Goal: Find specific page/section: Find specific page/section

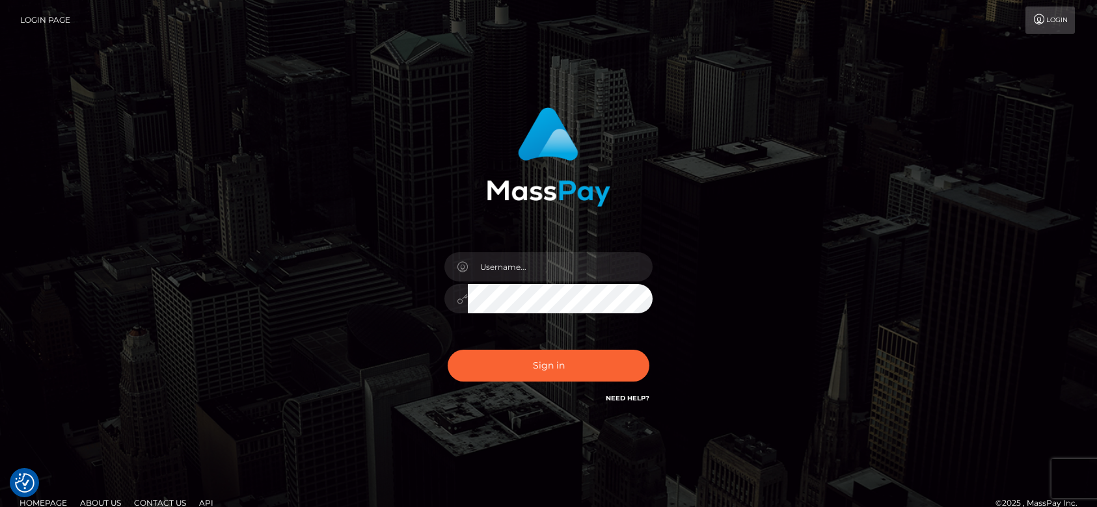
checkbox input "true"
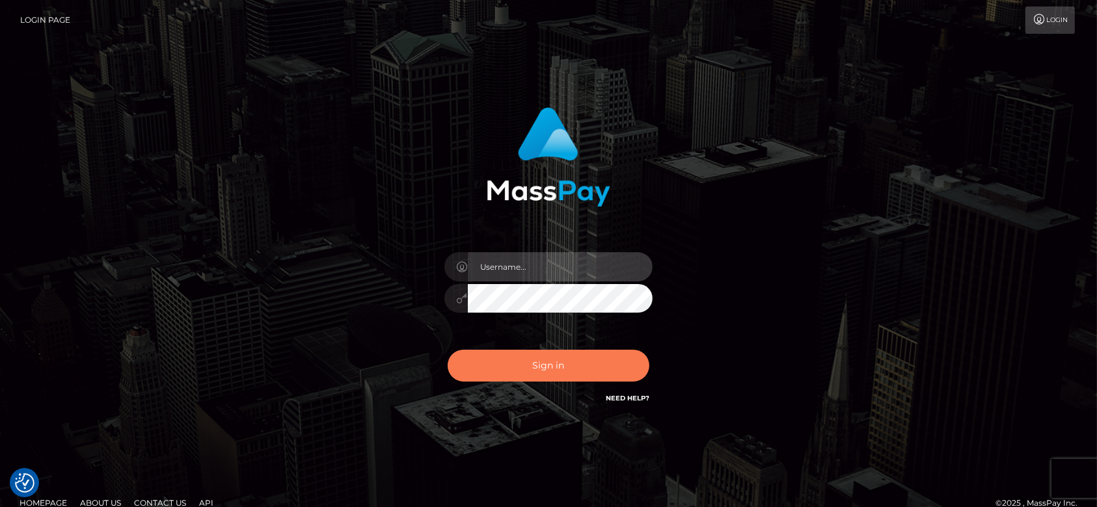
type input "fr.es"
click at [557, 358] on button "Sign in" at bounding box center [549, 366] width 202 height 32
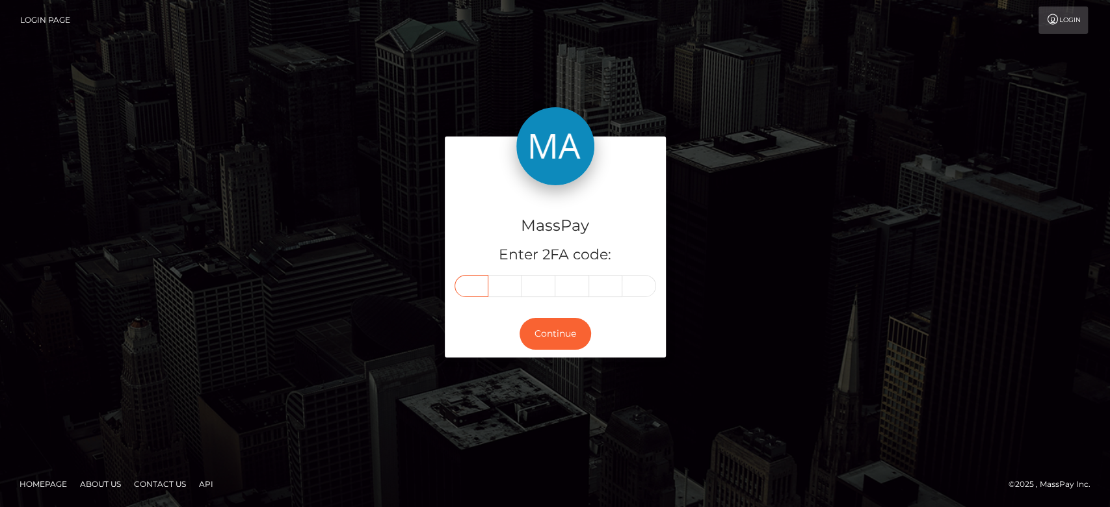
click at [475, 283] on input "text" at bounding box center [472, 286] width 34 height 22
paste input "9"
type input "9"
type input "4"
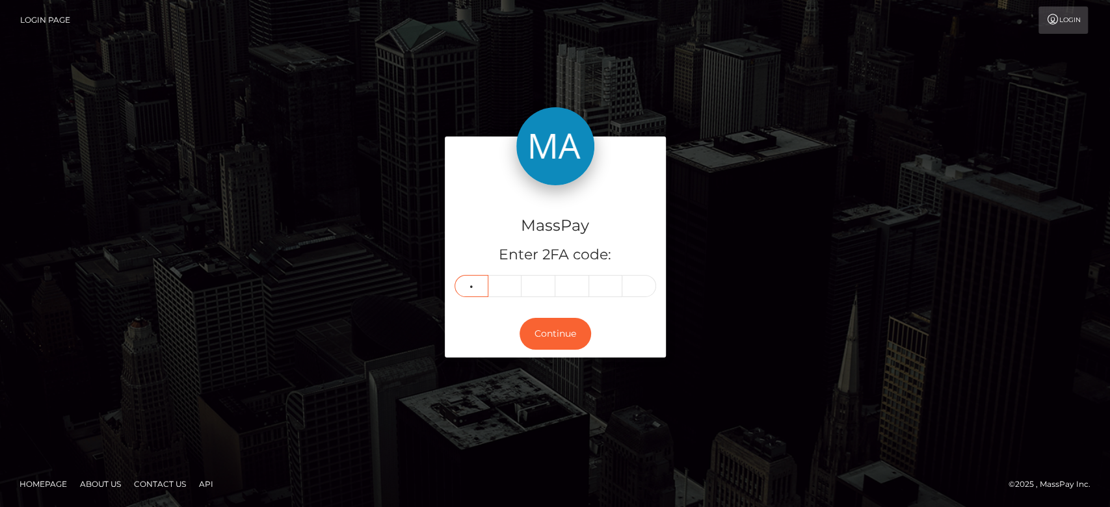
type input "5"
type input "8"
click at [539, 318] on button "Continue" at bounding box center [556, 334] width 72 height 32
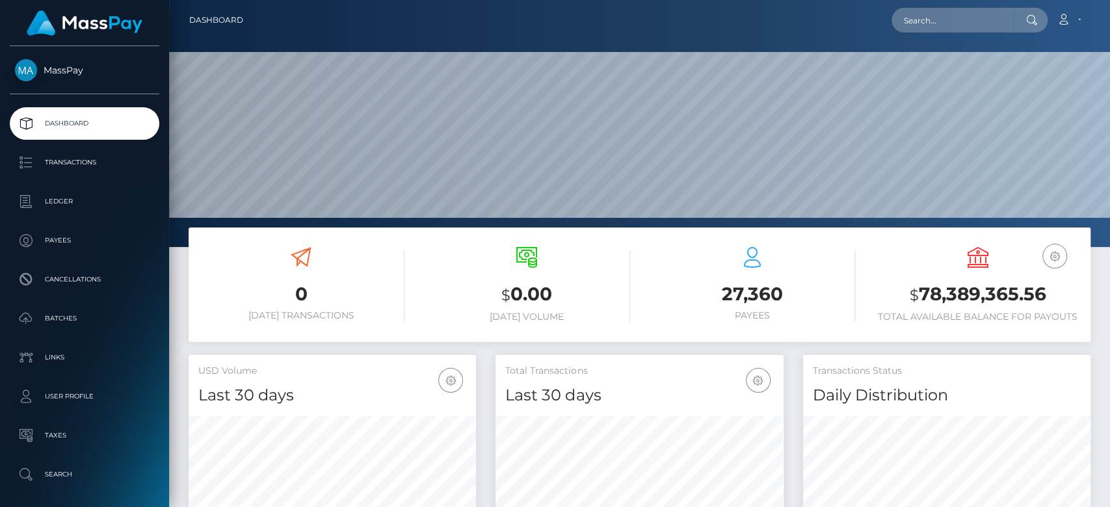
scroll to position [230, 288]
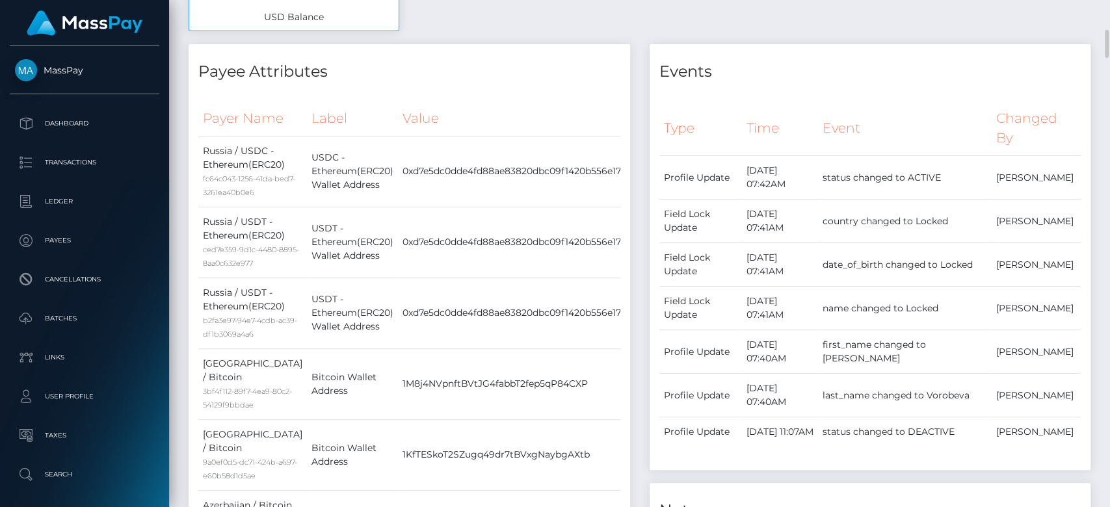
scroll to position [570, 0]
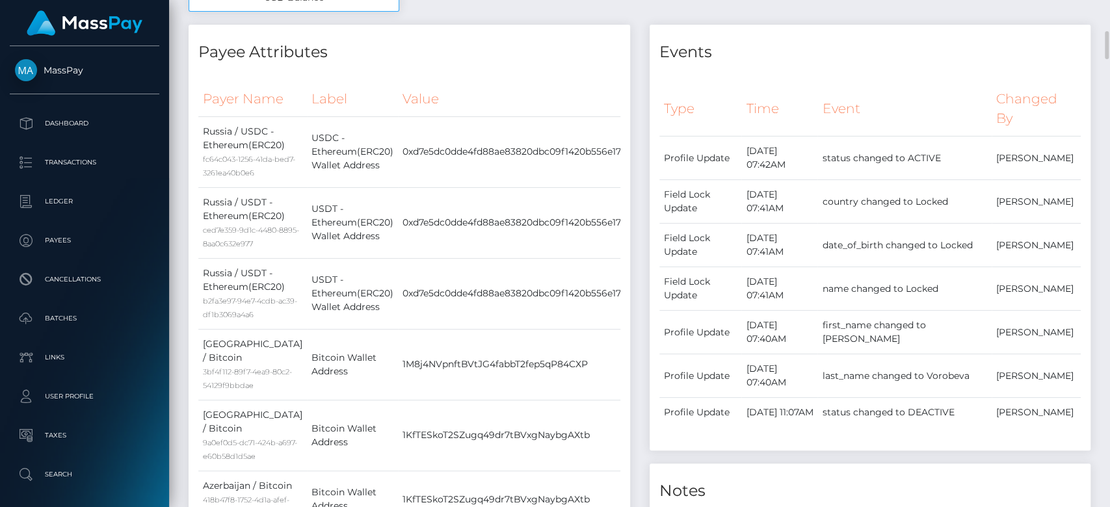
click at [986, 428] on td "status changed to DEACTIVE" at bounding box center [905, 413] width 174 height 30
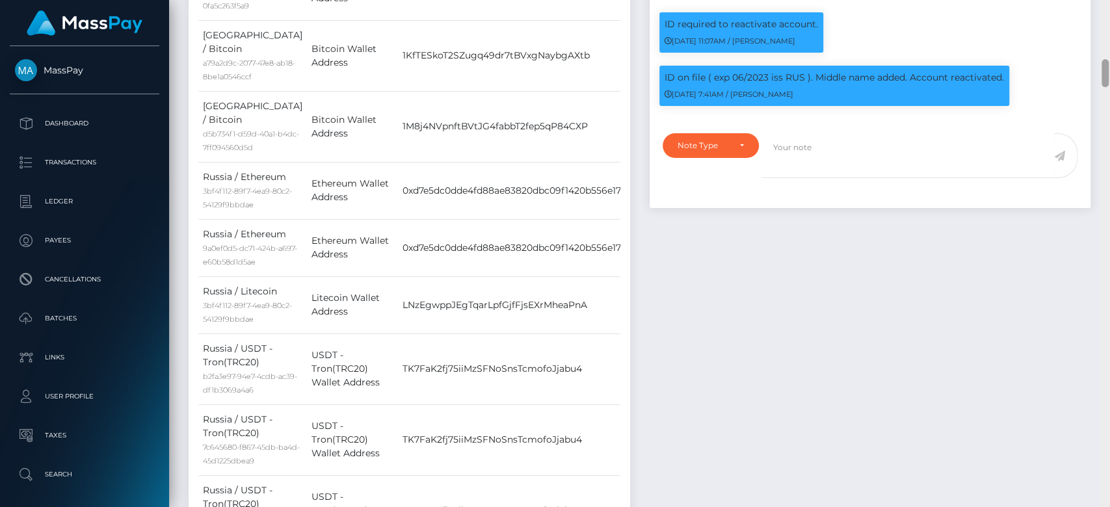
click at [1109, 314] on div at bounding box center [1106, 254] width 10 height 508
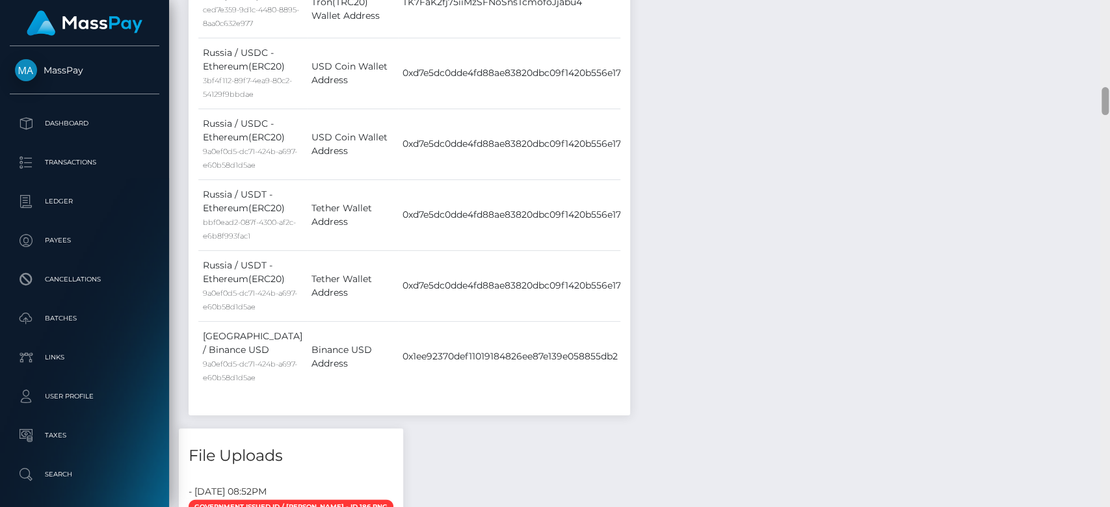
click at [1109, 314] on div at bounding box center [1106, 254] width 10 height 508
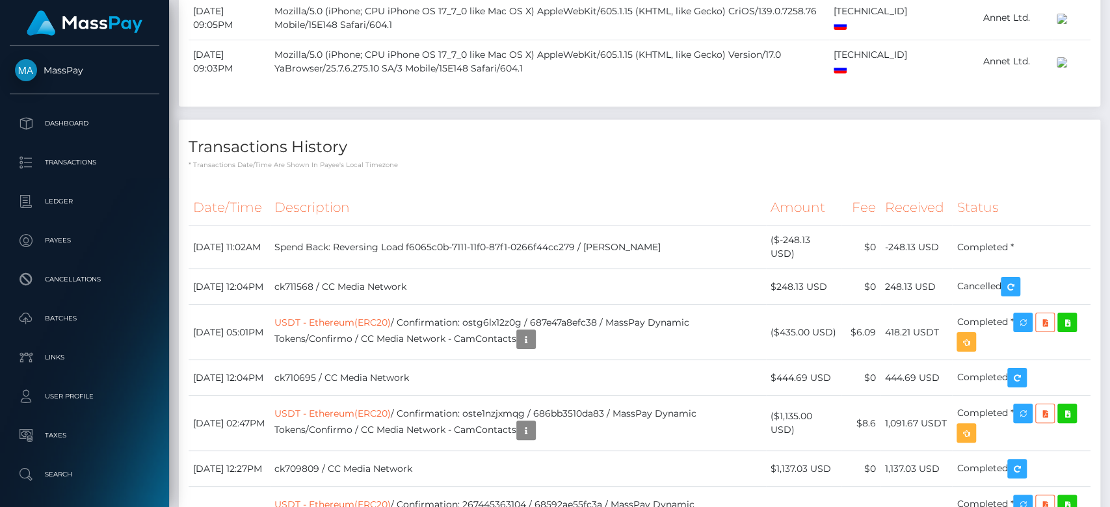
click at [1108, 310] on div at bounding box center [1106, 254] width 10 height 508
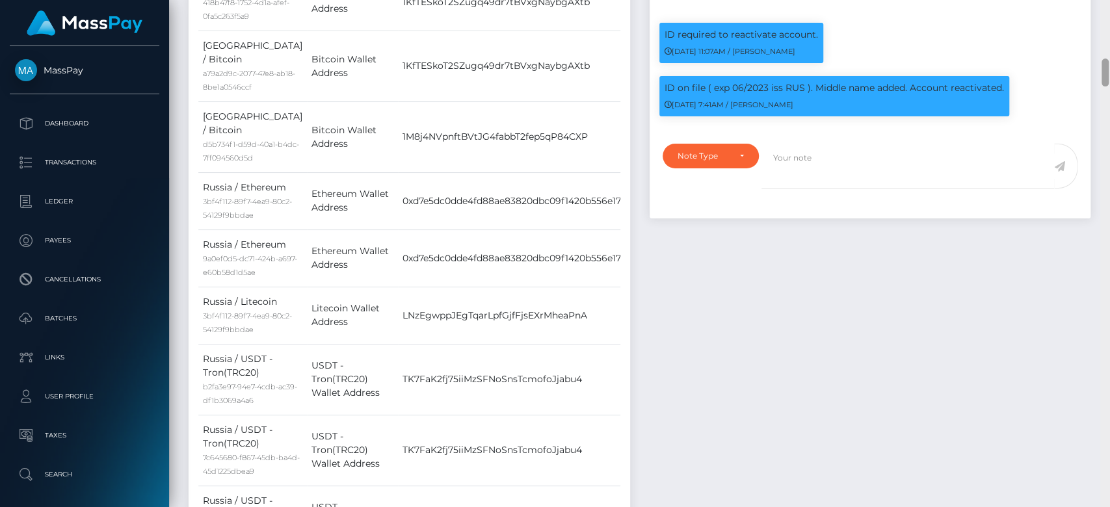
scroll to position [0, 0]
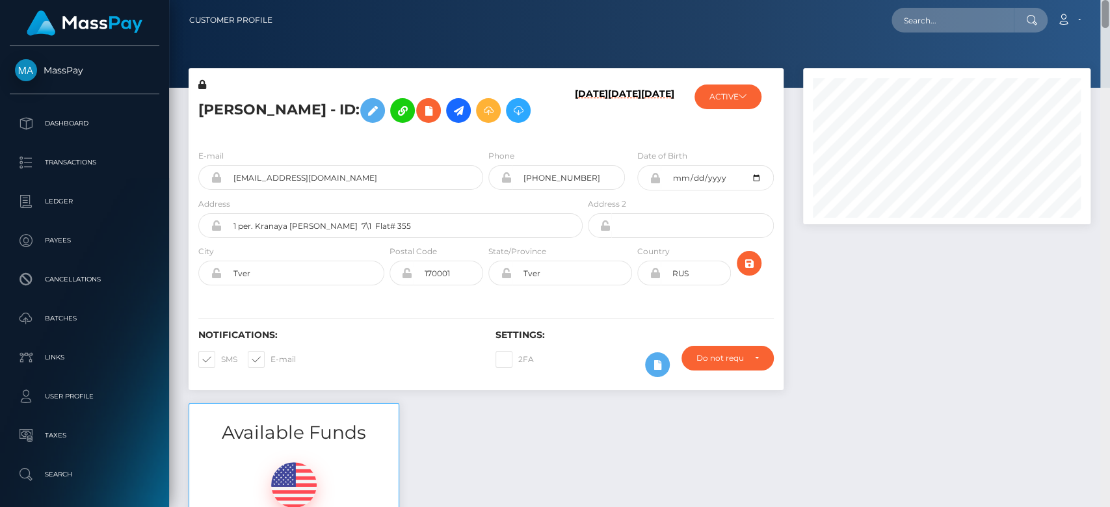
drag, startPoint x: 1103, startPoint y: 190, endPoint x: 1059, endPoint y: -64, distance: 258.2
click at [1059, 0] on html "MassPay Dashboard Transactions Ledger Payees Cancellations Links" at bounding box center [555, 253] width 1110 height 507
drag, startPoint x: 356, startPoint y: 213, endPoint x: 226, endPoint y: 213, distance: 129.5
click at [226, 190] on input "snooro4ek@rambler.ru" at bounding box center [353, 177] width 262 height 25
paste input "snooro4ek@rambler.ru"
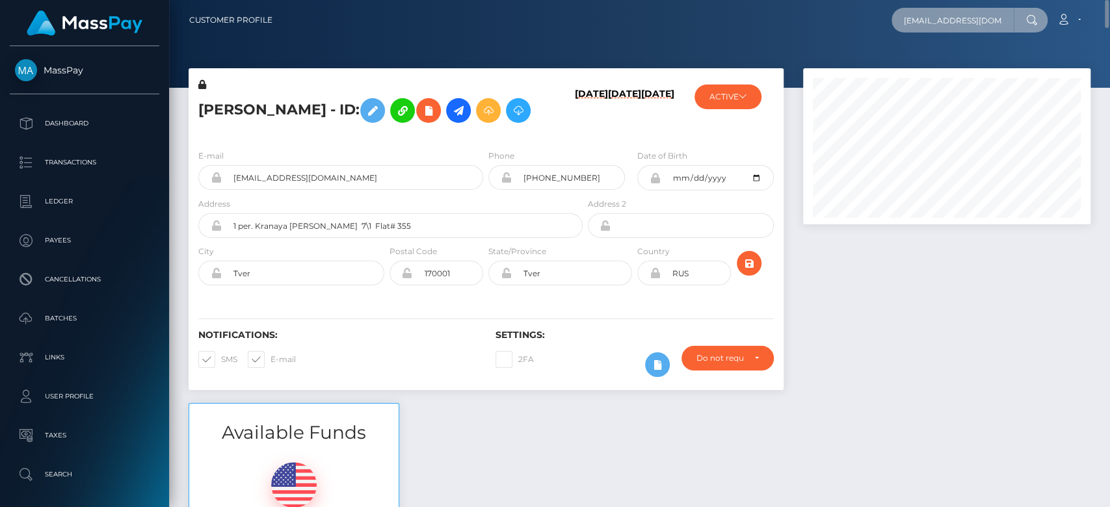
click at [929, 11] on input "snooro4ek@rambler.ru" at bounding box center [953, 20] width 122 height 25
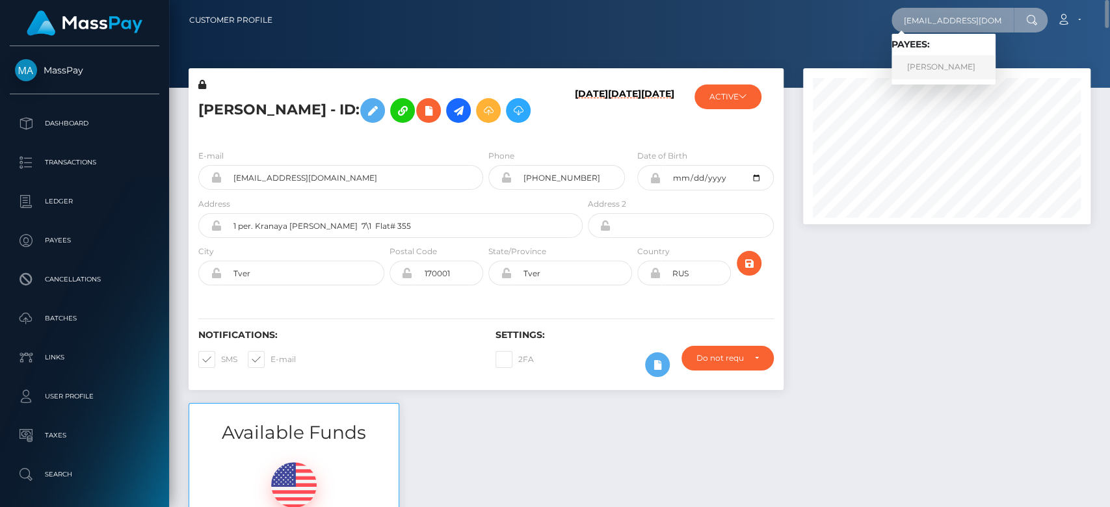
type input "snooro4ek@rambler.ru"
click at [937, 60] on link "Olga Mihailovna Vorobeva" at bounding box center [944, 67] width 104 height 24
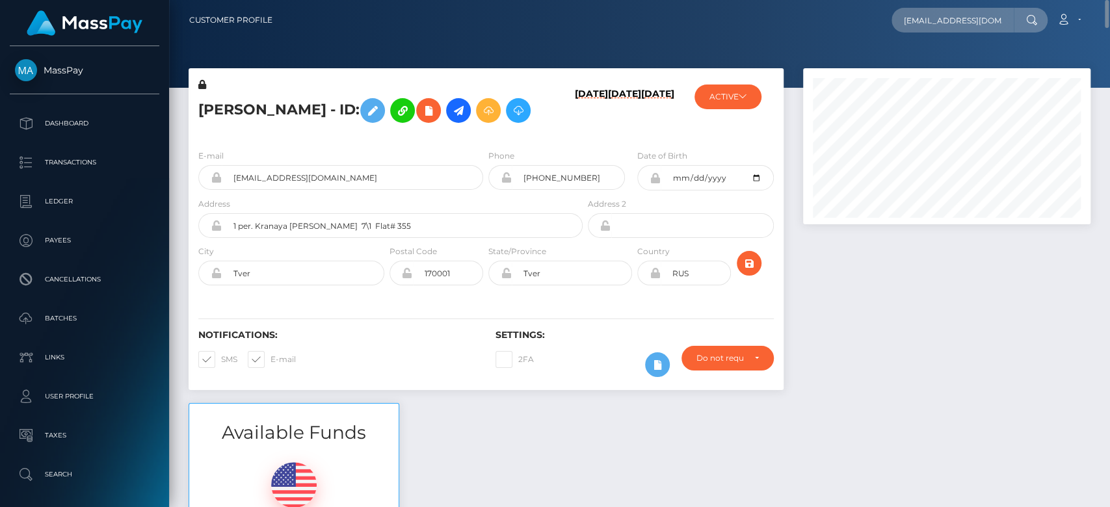
click at [861, 377] on div at bounding box center [947, 235] width 307 height 335
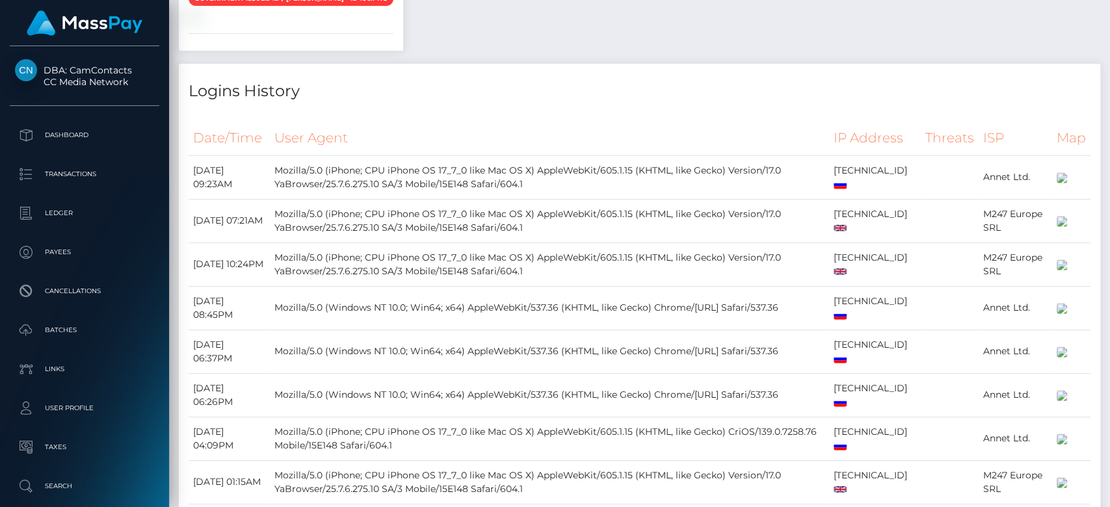
scroll to position [156, 288]
drag, startPoint x: 0, startPoint y: 0, endPoint x: 1109, endPoint y: 291, distance: 1146.6
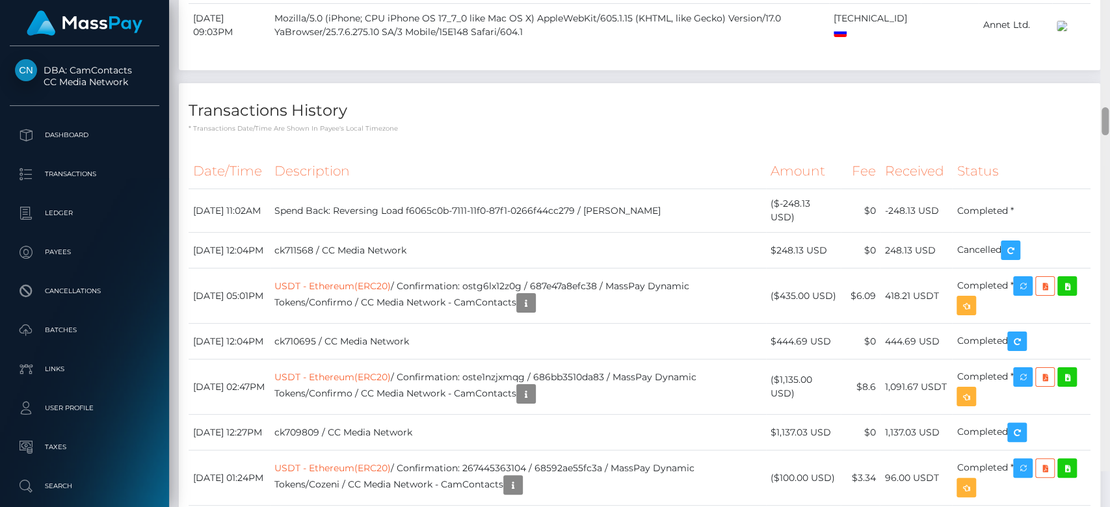
click at [1109, 291] on div at bounding box center [1106, 218] width 10 height 508
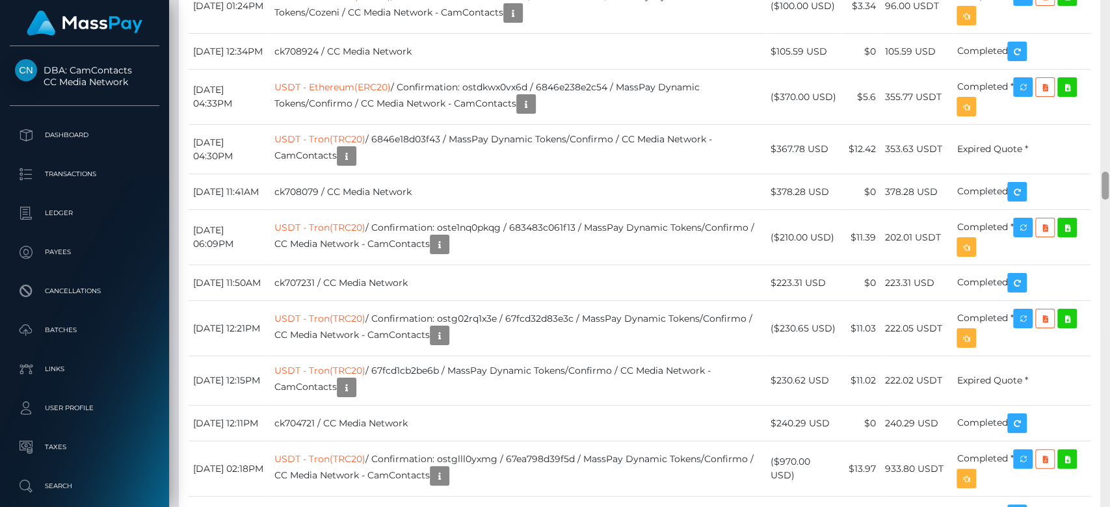
click at [1109, 291] on div at bounding box center [1106, 254] width 10 height 508
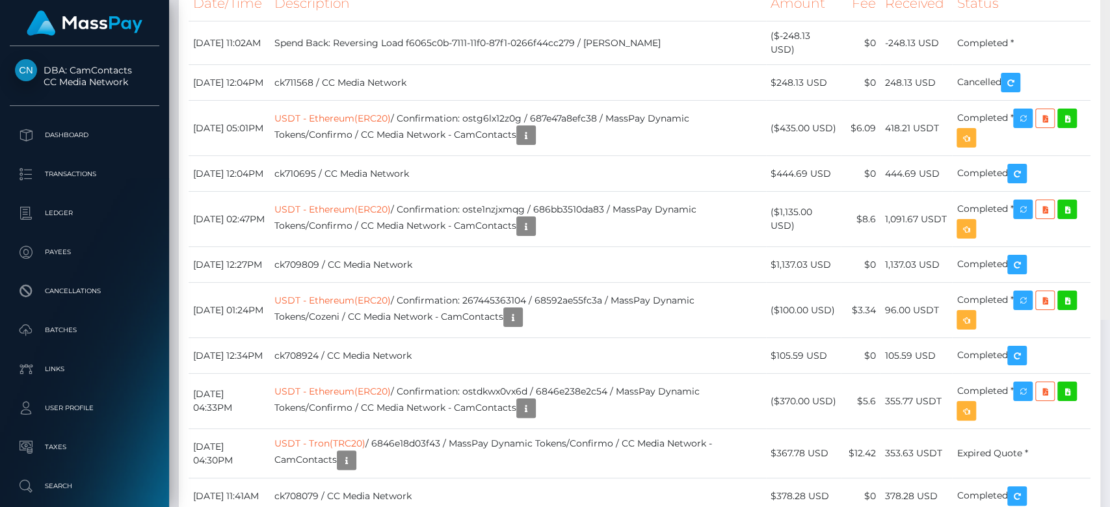
scroll to position [2972, 0]
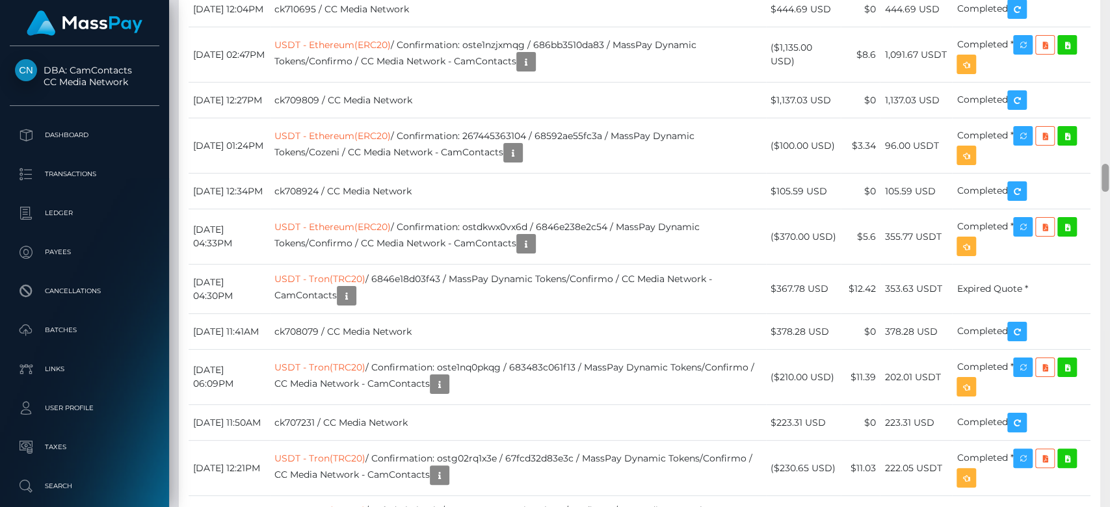
drag, startPoint x: 1103, startPoint y: 204, endPoint x: 1109, endPoint y: 168, distance: 36.3
click at [1109, 168] on div at bounding box center [1106, 254] width 10 height 508
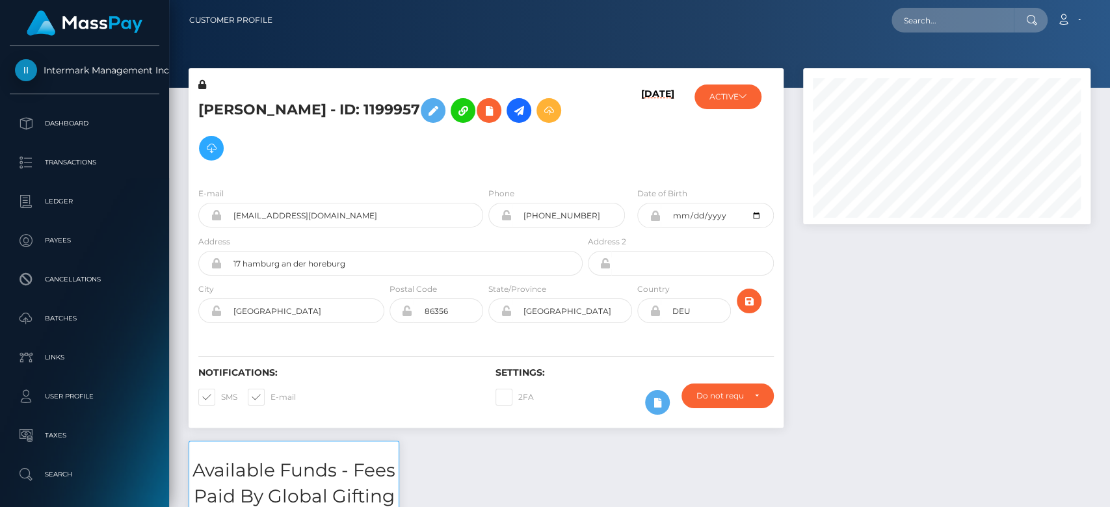
scroll to position [156, 288]
click at [888, 377] on div at bounding box center [947, 254] width 307 height 373
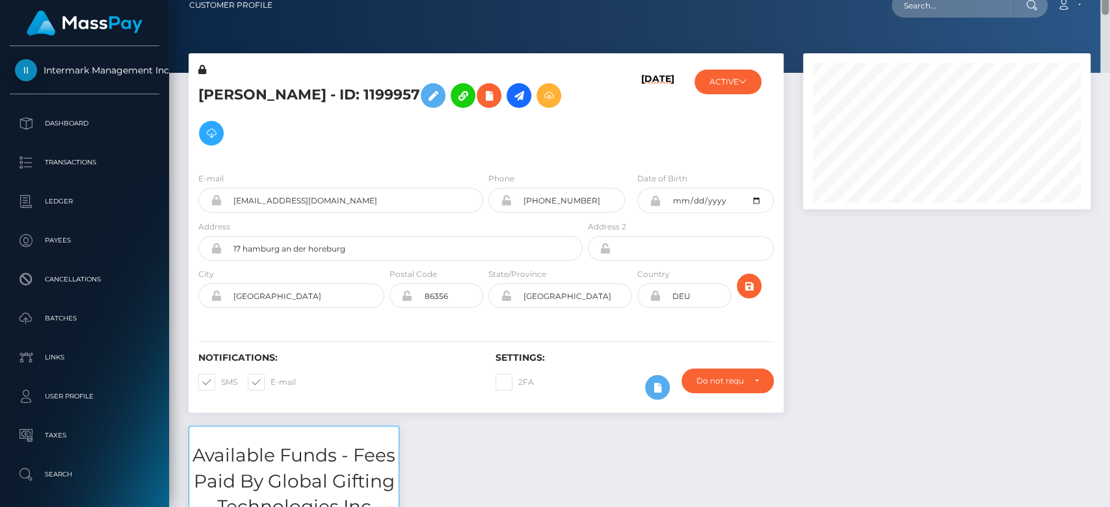
scroll to position [0, 0]
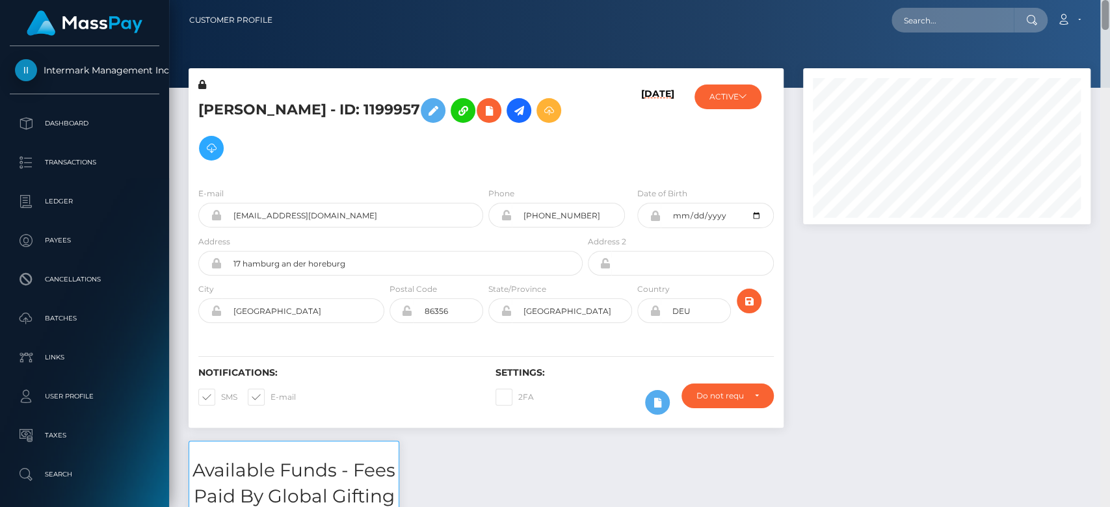
drag, startPoint x: 1105, startPoint y: 40, endPoint x: 1056, endPoint y: 5, distance: 60.1
click at [1056, 5] on div "Customer Profile Loading... Loading..." at bounding box center [639, 253] width 941 height 507
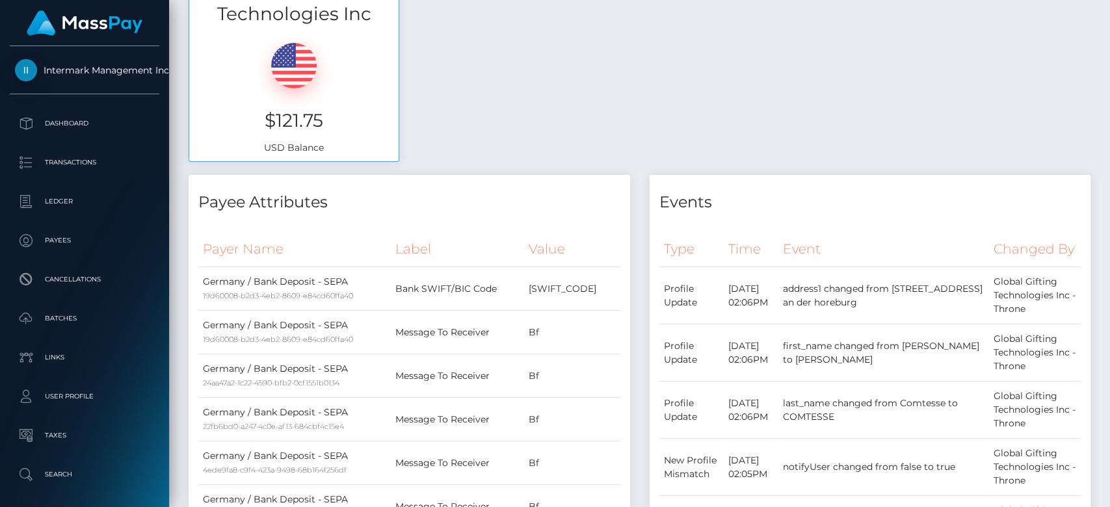
click at [1109, 169] on div at bounding box center [1106, 254] width 10 height 508
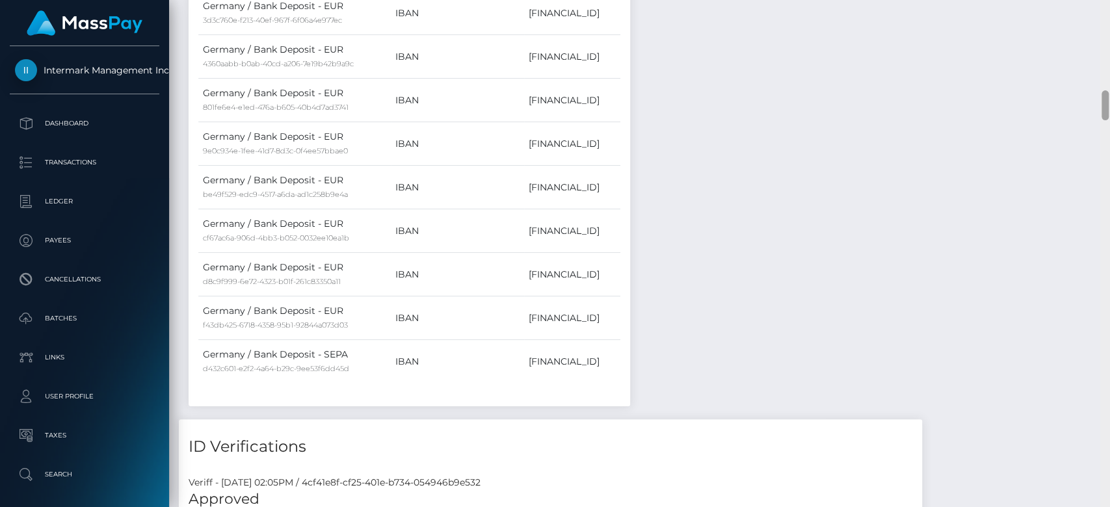
click at [1109, 169] on div at bounding box center [1106, 254] width 10 height 508
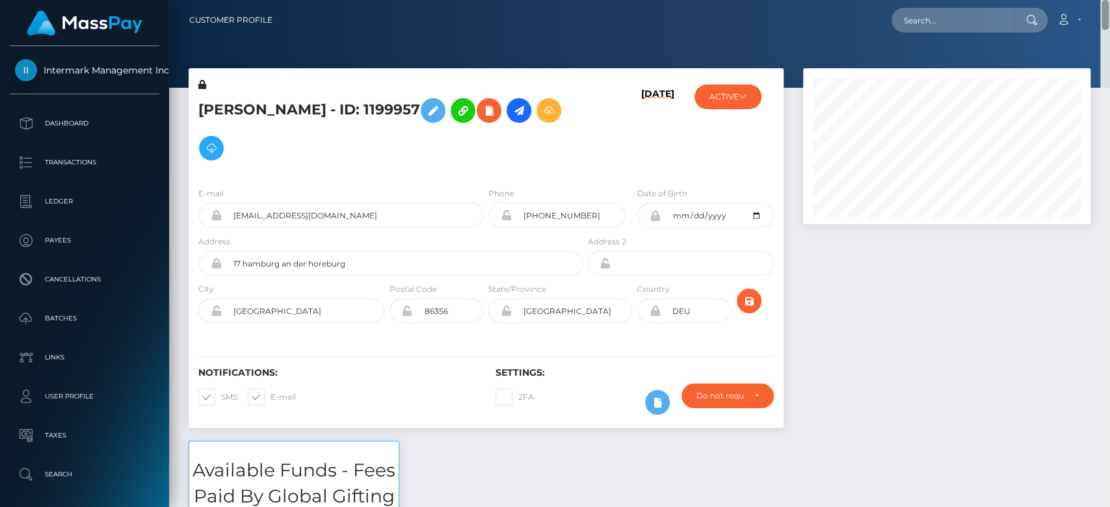
drag, startPoint x: 1103, startPoint y: 169, endPoint x: 1109, endPoint y: -75, distance: 244.7
click at [1109, 0] on html "Intermark Management Inc. Dashboard Transactions Ledger Payees" at bounding box center [555, 253] width 1110 height 507
click at [741, 100] on icon at bounding box center [743, 96] width 8 height 8
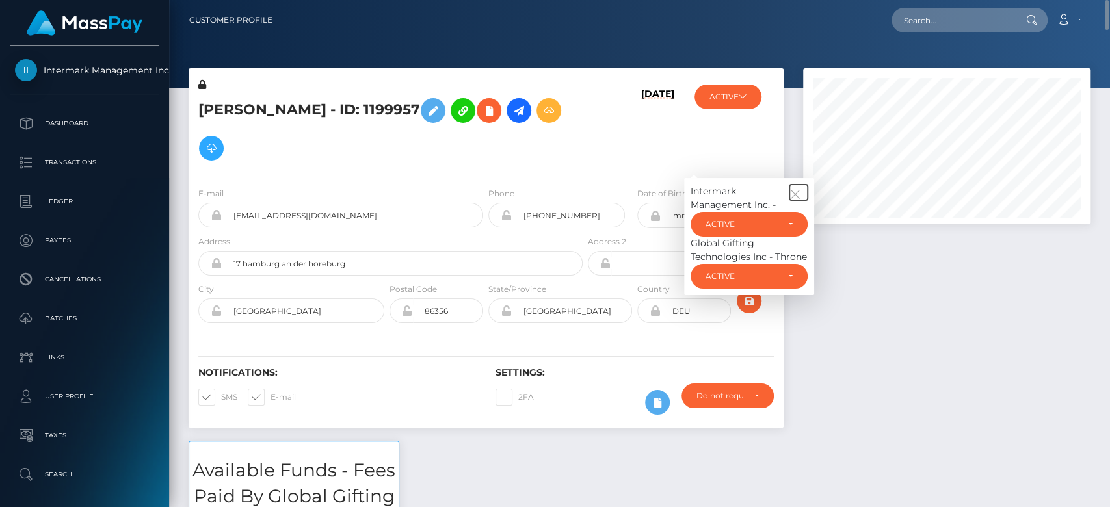
click at [794, 195] on icon "button" at bounding box center [796, 195] width 12 height 12
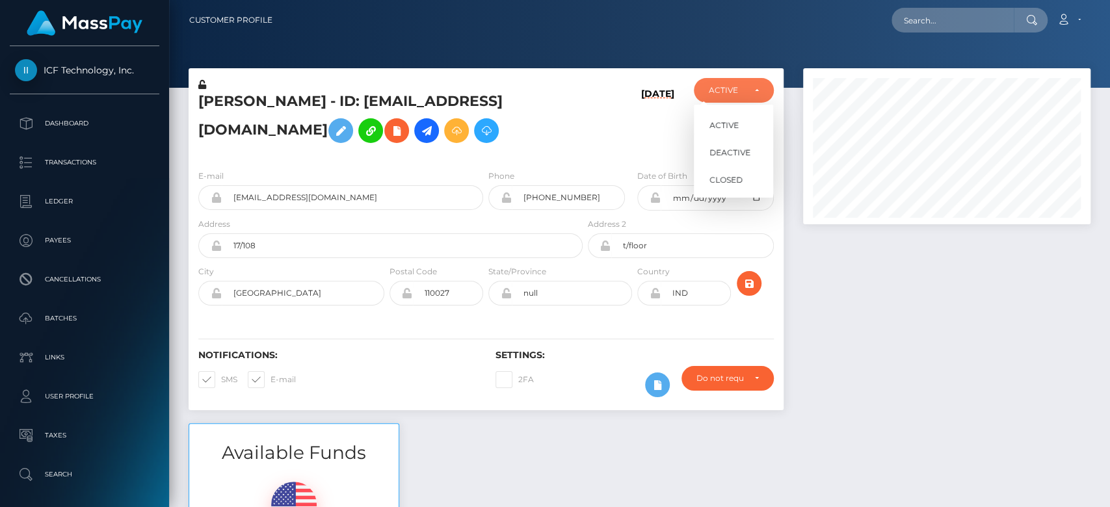
scroll to position [156, 288]
click at [753, 99] on div "ACTIVE" at bounding box center [733, 90] width 79 height 25
click at [874, 345] on div at bounding box center [947, 245] width 307 height 355
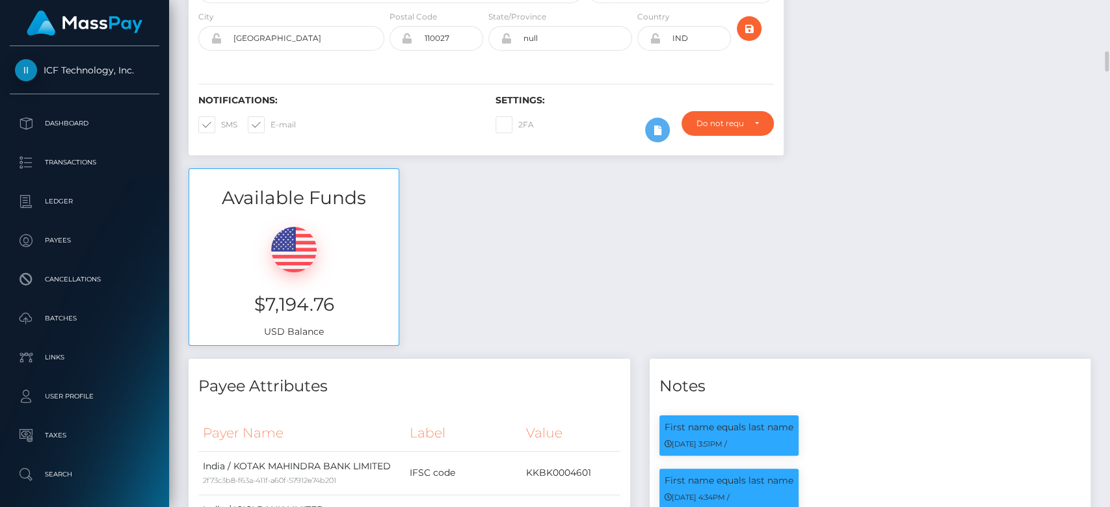
scroll to position [334, 0]
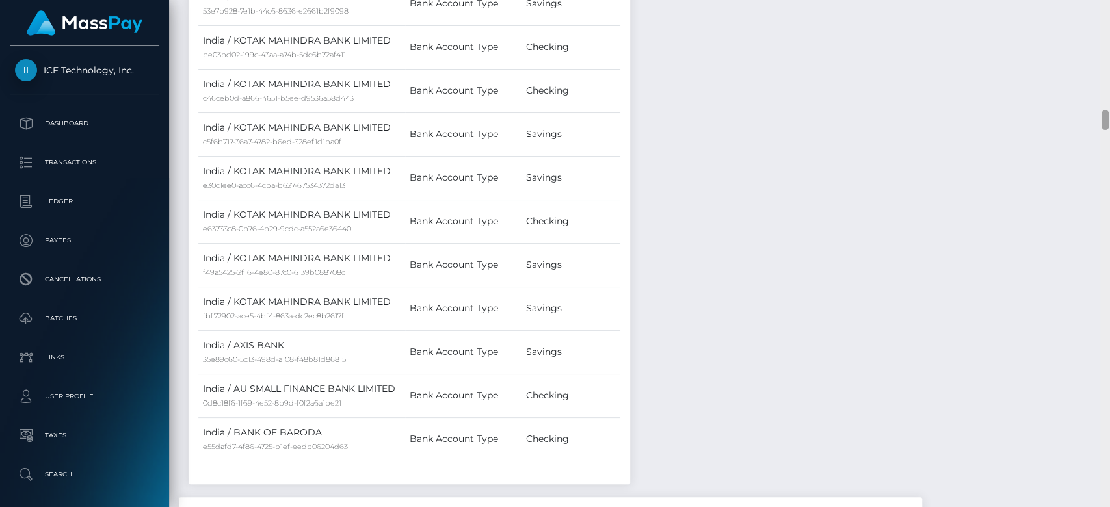
scroll to position [0, 0]
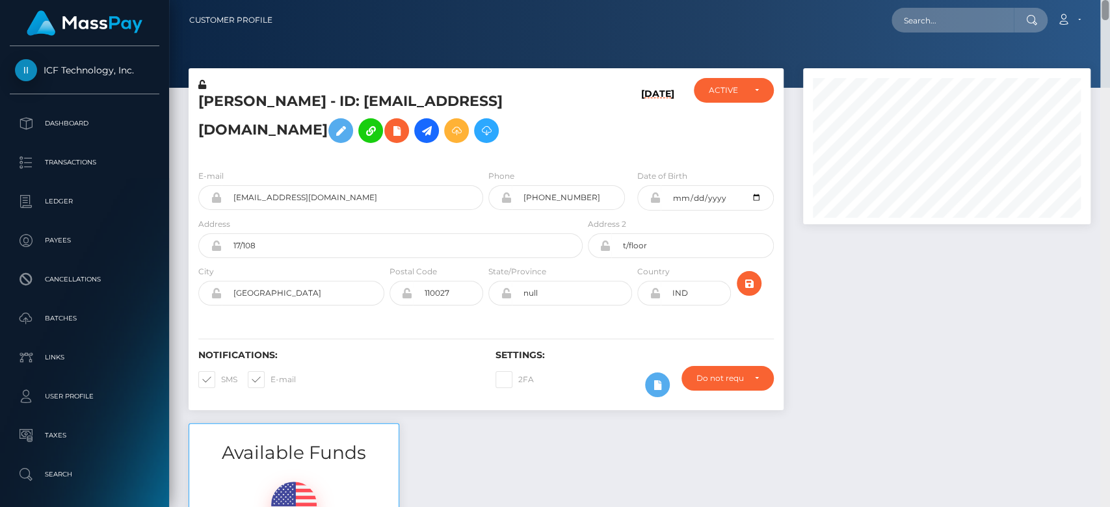
drag, startPoint x: 1107, startPoint y: 86, endPoint x: 1109, endPoint y: -61, distance: 147.0
click at [1109, 0] on html "ICF Technology, Inc. Dashboard Transactions Ledger Payees Batches" at bounding box center [555, 253] width 1110 height 507
click at [353, 120] on button at bounding box center [341, 130] width 25 height 25
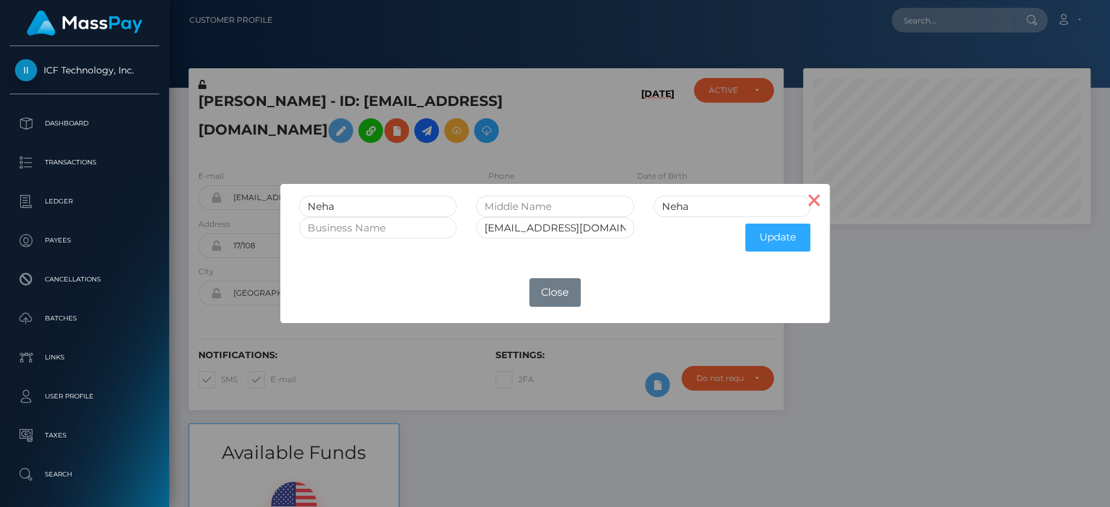
click at [828, 185] on button "×" at bounding box center [814, 199] width 31 height 31
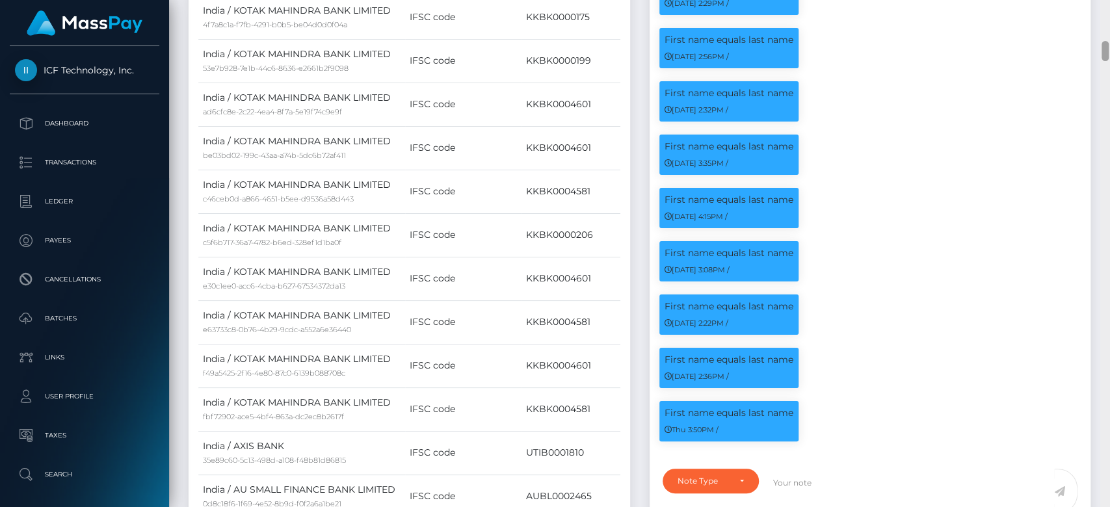
click at [1104, 213] on div at bounding box center [1106, 254] width 10 height 508
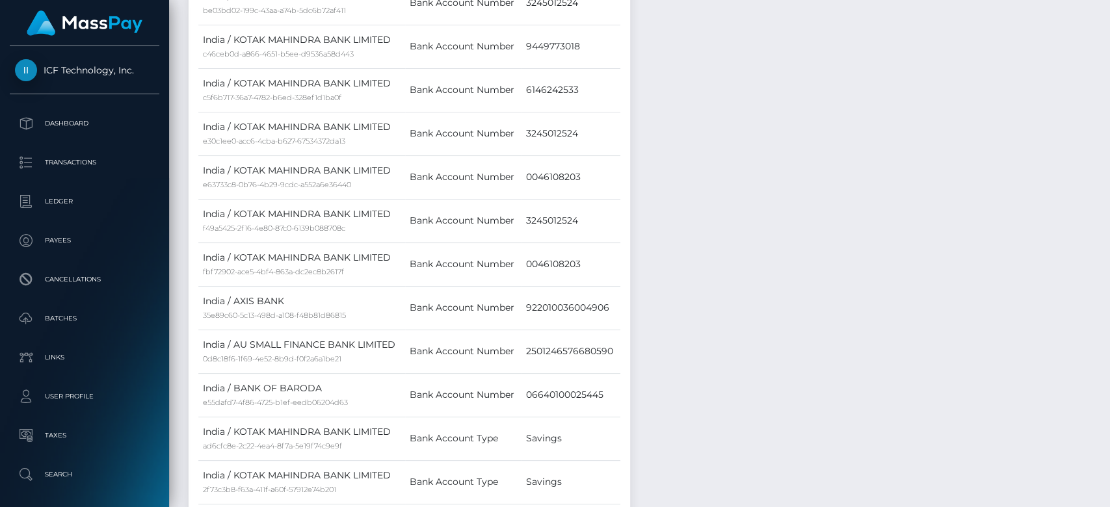
click at [1104, 213] on div at bounding box center [1106, 254] width 10 height 508
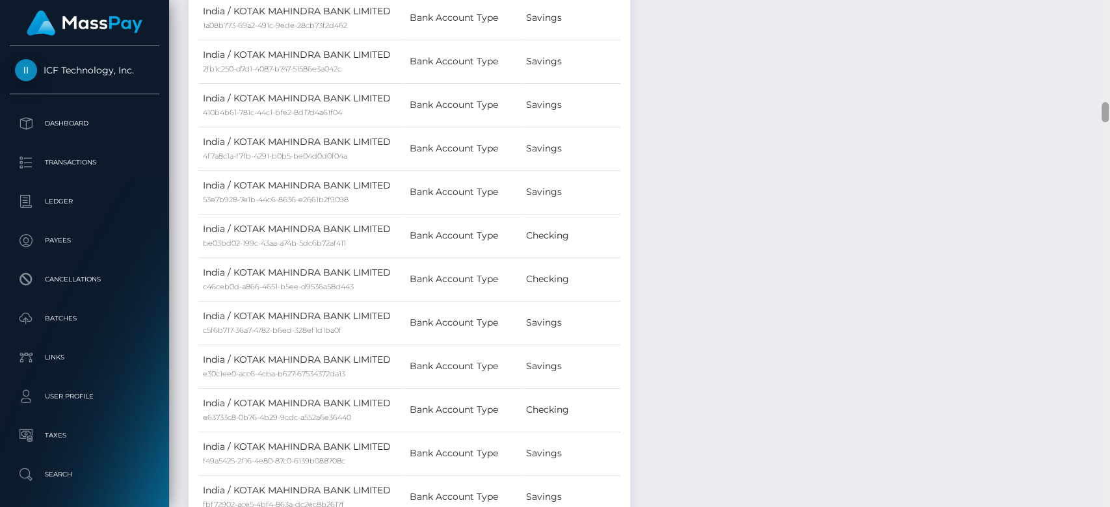
click at [1104, 213] on div at bounding box center [1106, 254] width 10 height 508
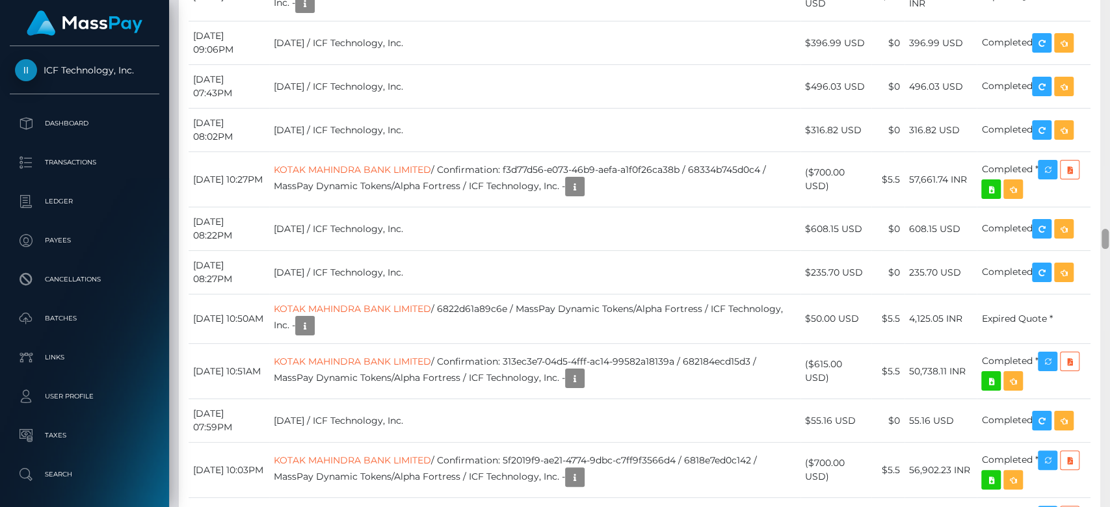
scroll to position [5663, 0]
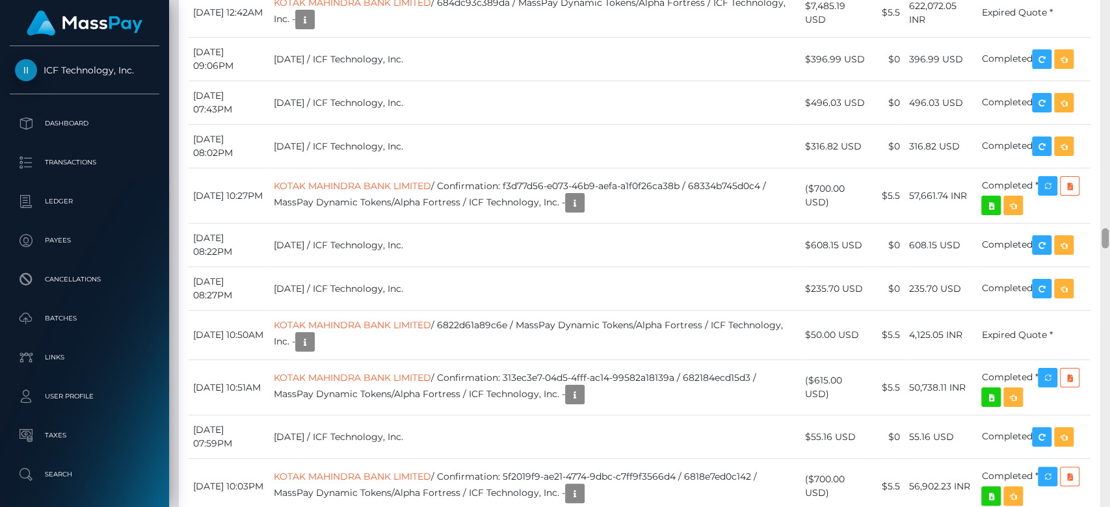
drag, startPoint x: 1104, startPoint y: 211, endPoint x: 1109, endPoint y: 234, distance: 24.0
click at [1109, 234] on div at bounding box center [1106, 254] width 10 height 508
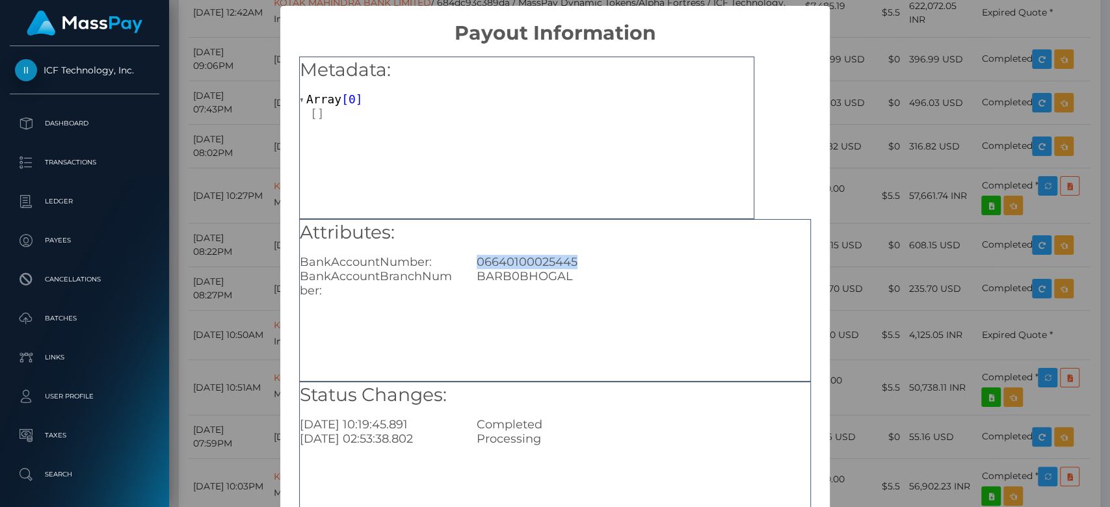
drag, startPoint x: 577, startPoint y: 256, endPoint x: 472, endPoint y: 254, distance: 105.4
click at [472, 255] on div "06640100025445" at bounding box center [643, 262] width 353 height 14
copy div "06640100025445"
click at [209, 114] on div "× Payout Information Metadata: Array [ 0 ] Attributes: BankAccountNumber: 06640…" at bounding box center [555, 253] width 1110 height 507
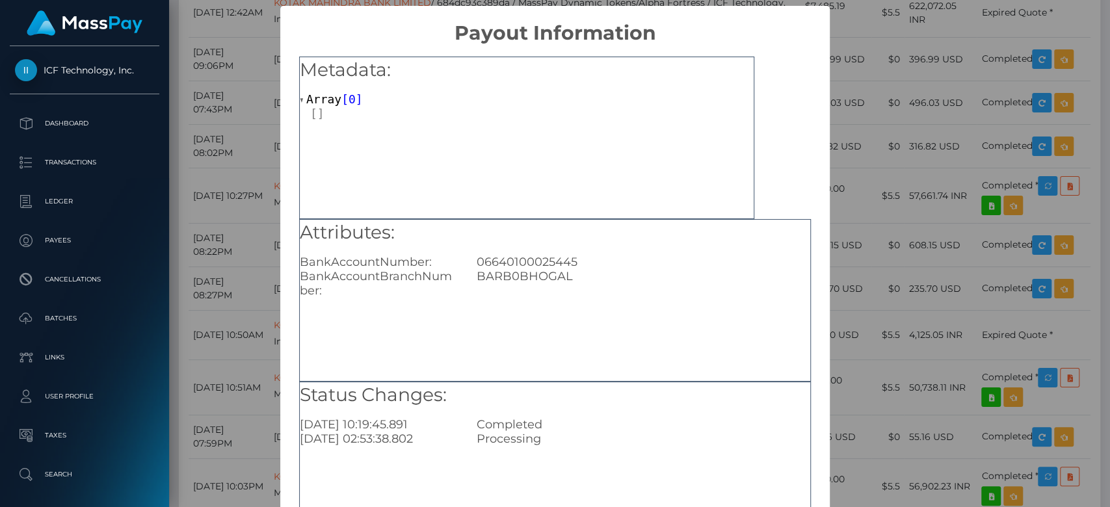
click at [260, 205] on div "× Payout Information Metadata: Array [ 0 ] Attributes: BankAccountNumber: 06640…" at bounding box center [555, 253] width 1110 height 507
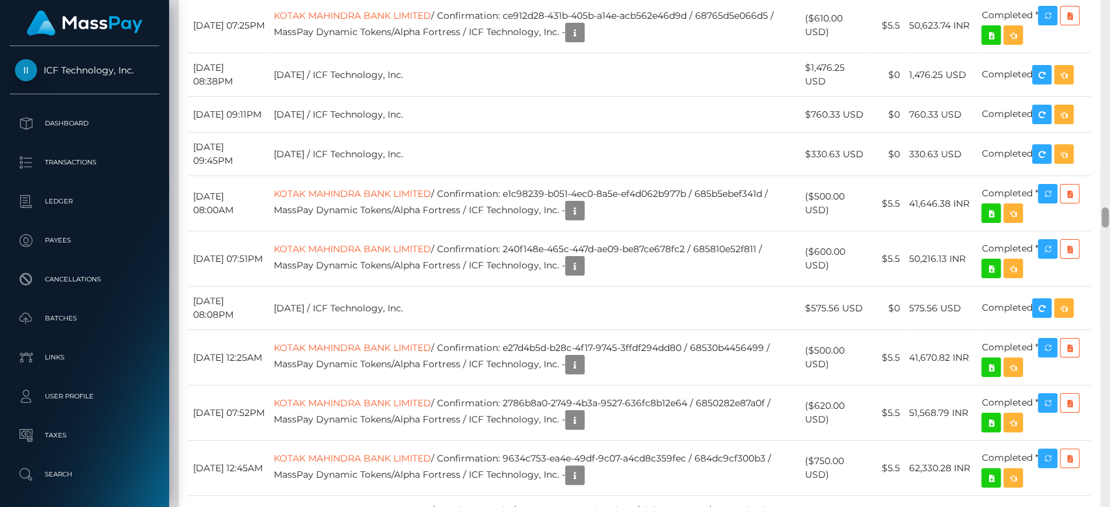
click at [1103, 57] on div at bounding box center [1106, 254] width 10 height 508
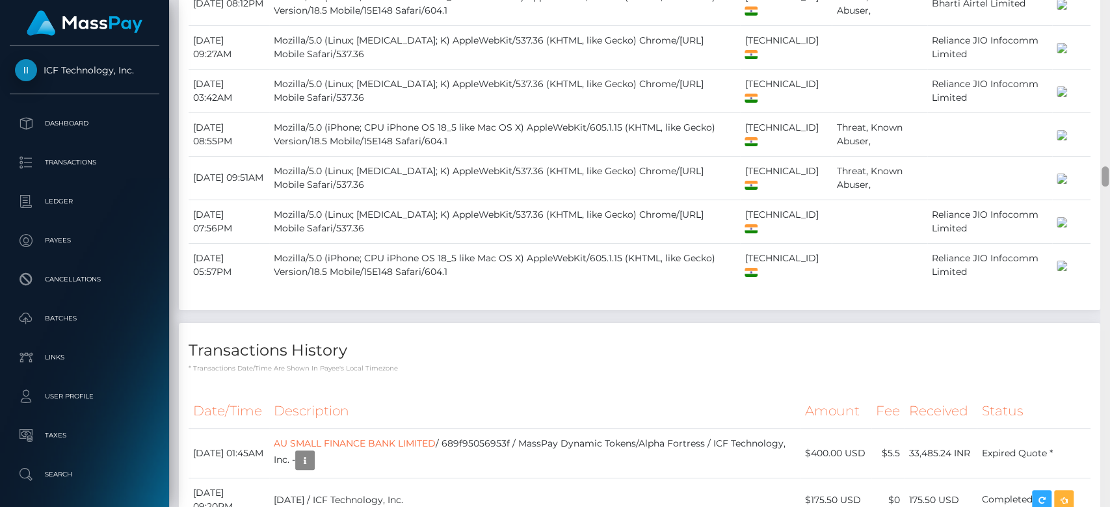
click at [1103, 57] on div at bounding box center [1106, 254] width 10 height 508
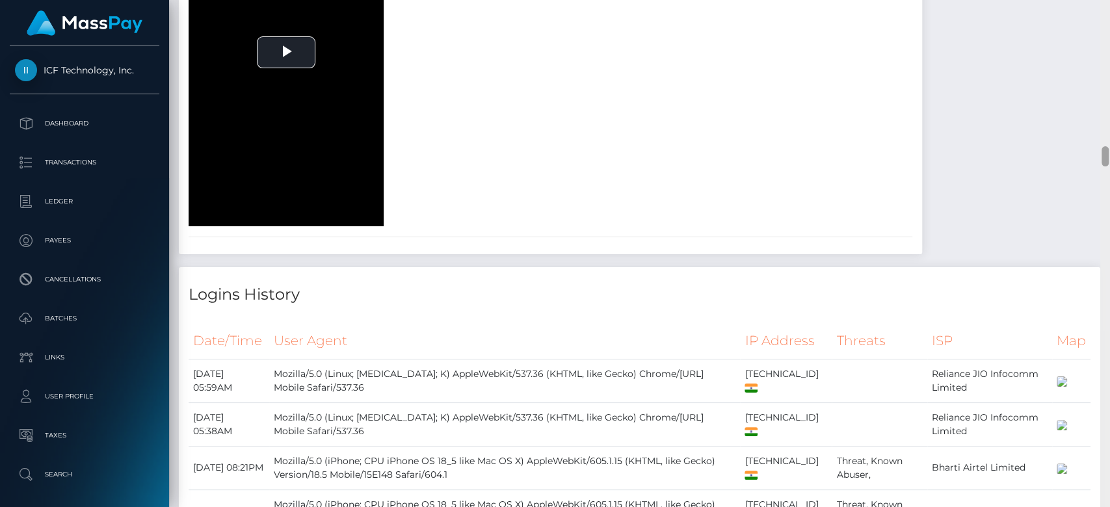
click at [1103, 57] on div at bounding box center [1106, 254] width 10 height 508
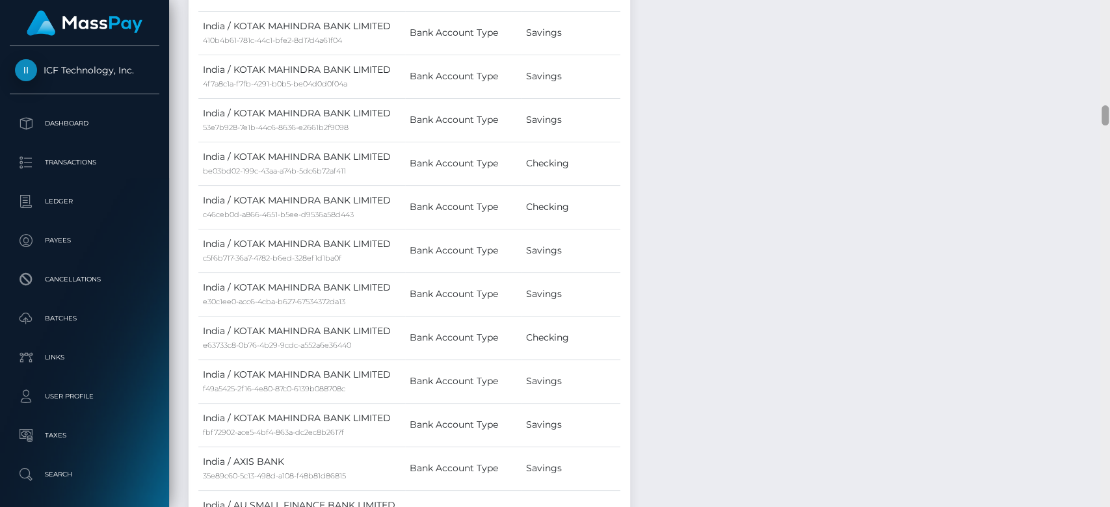
click at [1103, 57] on div at bounding box center [1106, 254] width 10 height 508
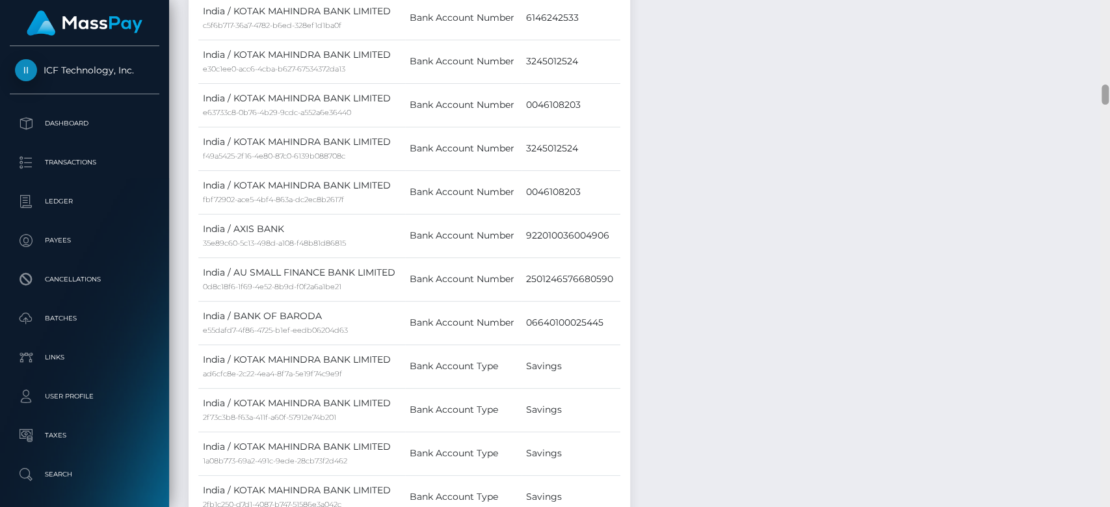
click at [1103, 57] on div at bounding box center [1106, 254] width 10 height 508
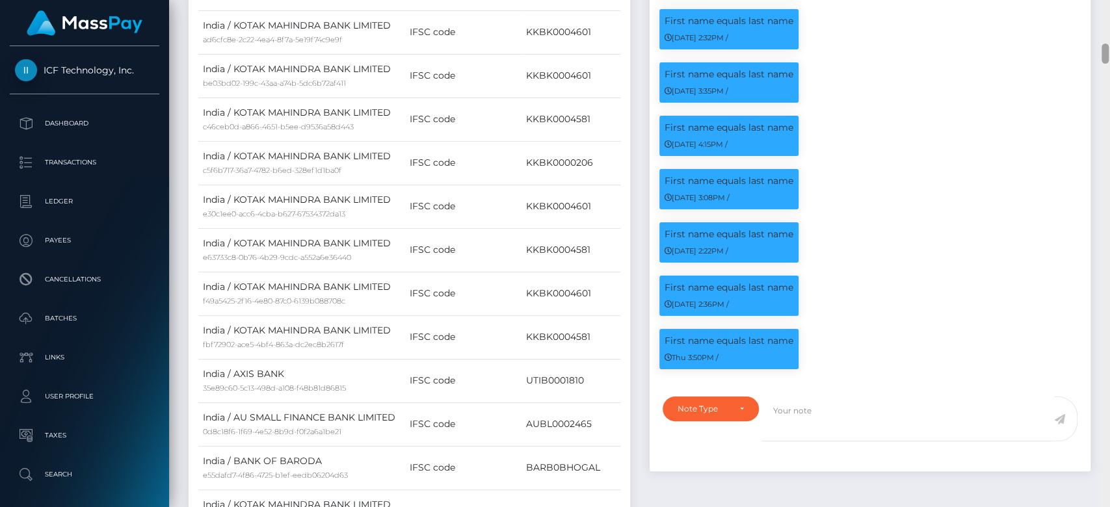
click at [1103, 57] on div at bounding box center [1106, 254] width 10 height 508
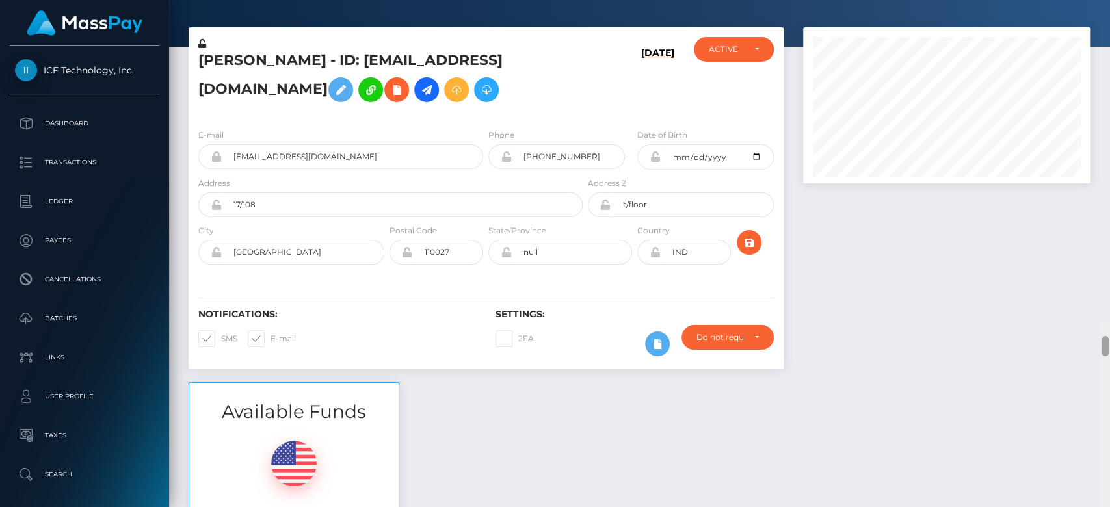
scroll to position [0, 0]
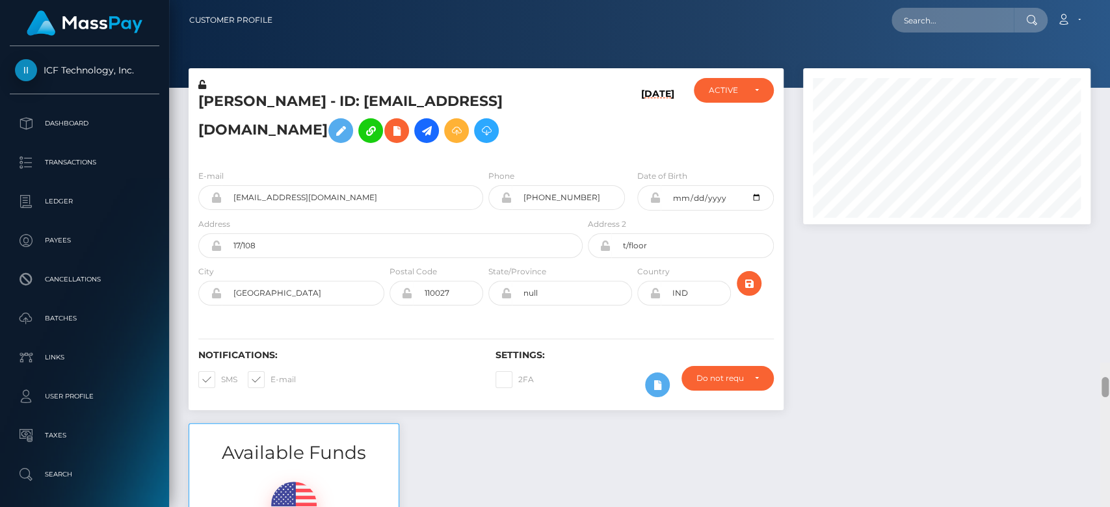
drag, startPoint x: 1103, startPoint y: 57, endPoint x: 1099, endPoint y: 3, distance: 54.2
click at [1099, 3] on div "Customer Profile Loading... Loading..." at bounding box center [639, 253] width 941 height 507
click at [954, 23] on input "text" at bounding box center [953, 20] width 122 height 25
paste input "9e11e47f78af4476a7b2c9a26a86790f"
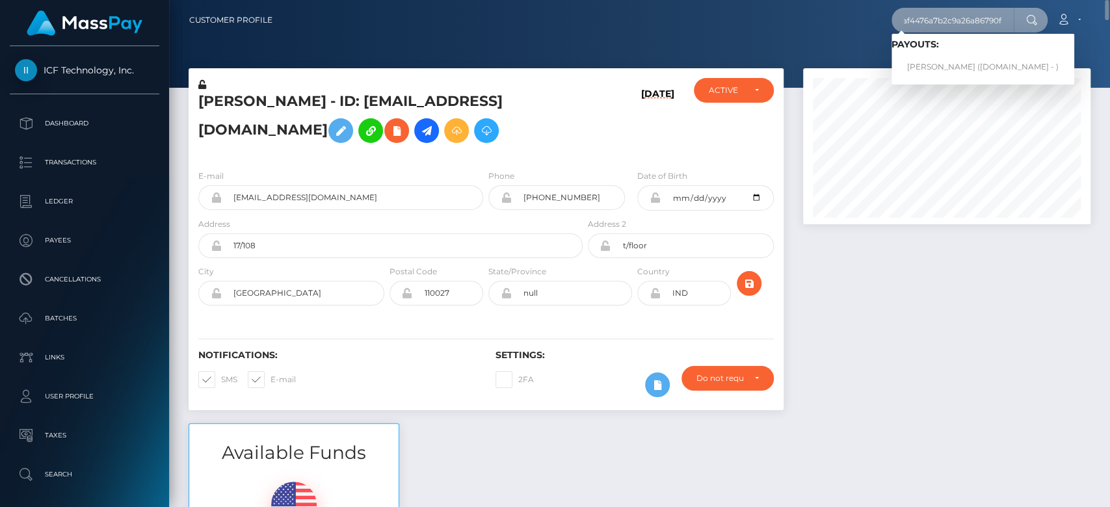
type input "9e11e47f78af4476a7b2c9a26a86790f"
click at [956, 59] on link "IVY MICHELLE HEENAN (Unlockt.me - )" at bounding box center [983, 67] width 183 height 24
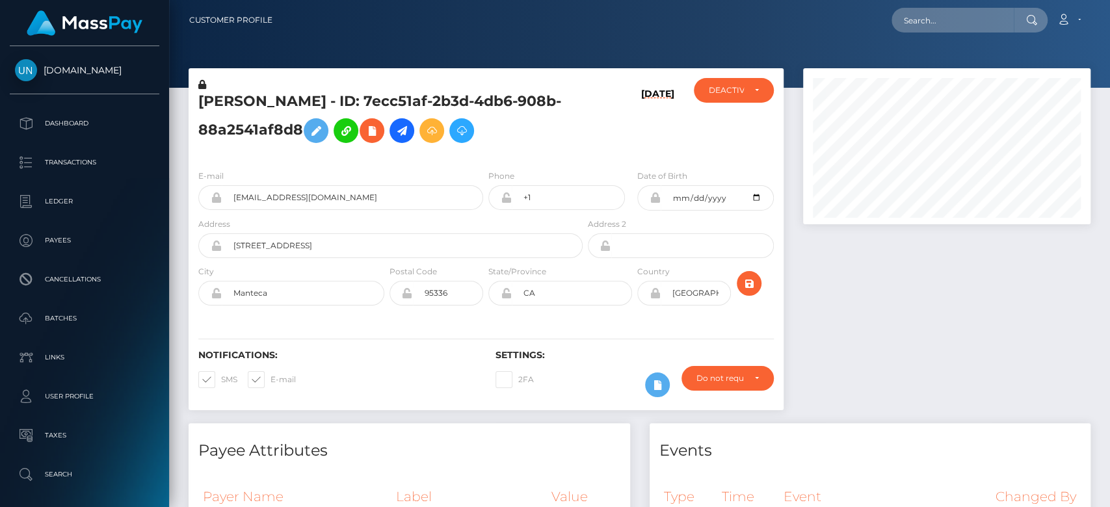
scroll to position [156, 288]
click at [853, 362] on div at bounding box center [947, 245] width 307 height 355
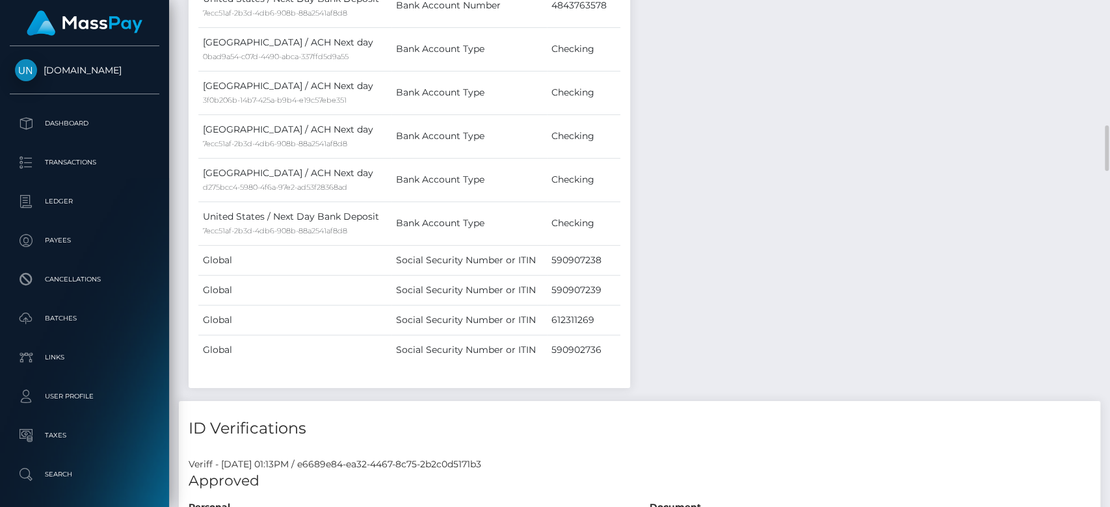
scroll to position [963, 0]
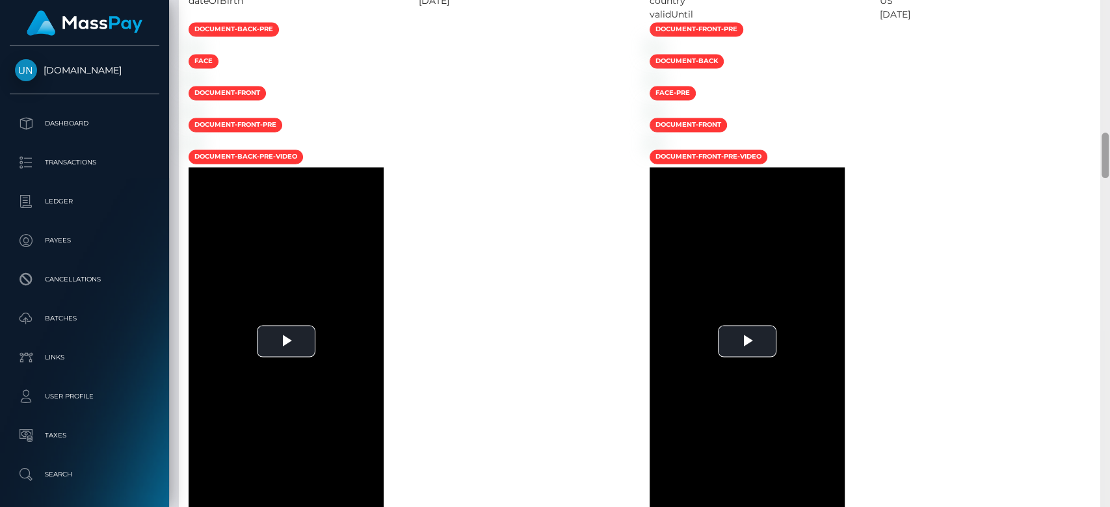
click at [1109, 187] on div at bounding box center [1106, 254] width 10 height 508
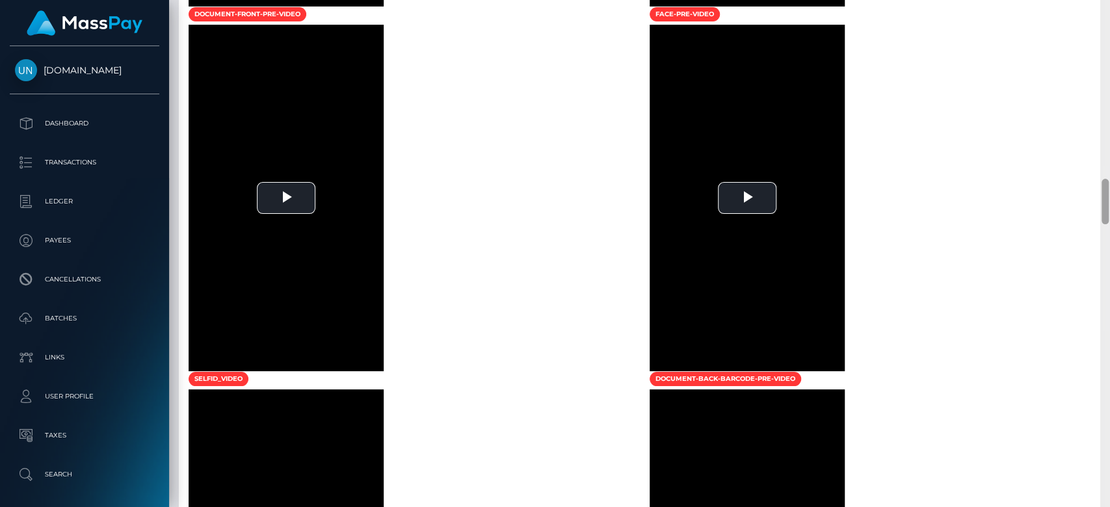
click at [1109, 187] on div at bounding box center [1106, 254] width 10 height 508
click at [1109, 187] on div at bounding box center [1105, 202] width 7 height 46
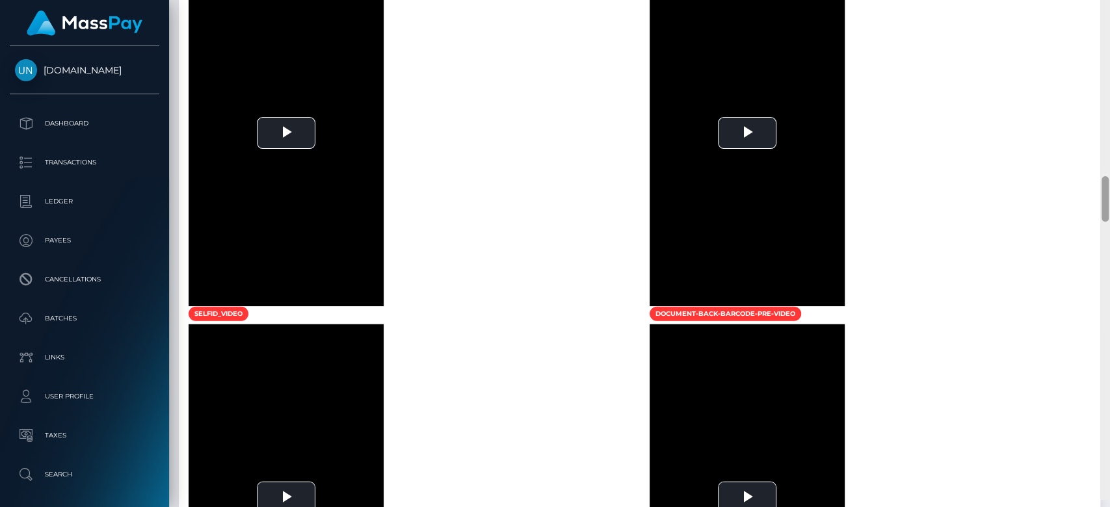
drag, startPoint x: 1109, startPoint y: 187, endPoint x: 1103, endPoint y: 193, distance: 7.8
click at [1103, 193] on div at bounding box center [1105, 199] width 7 height 46
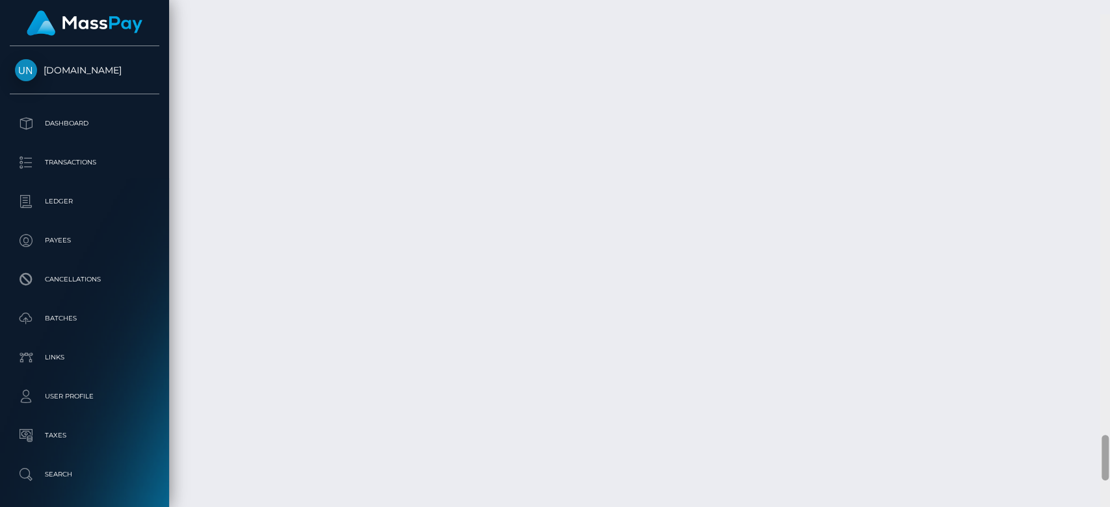
scroll to position [4662, 0]
drag, startPoint x: 1103, startPoint y: 193, endPoint x: 1109, endPoint y: 430, distance: 236.9
click at [1109, 430] on div at bounding box center [1106, 253] width 10 height 508
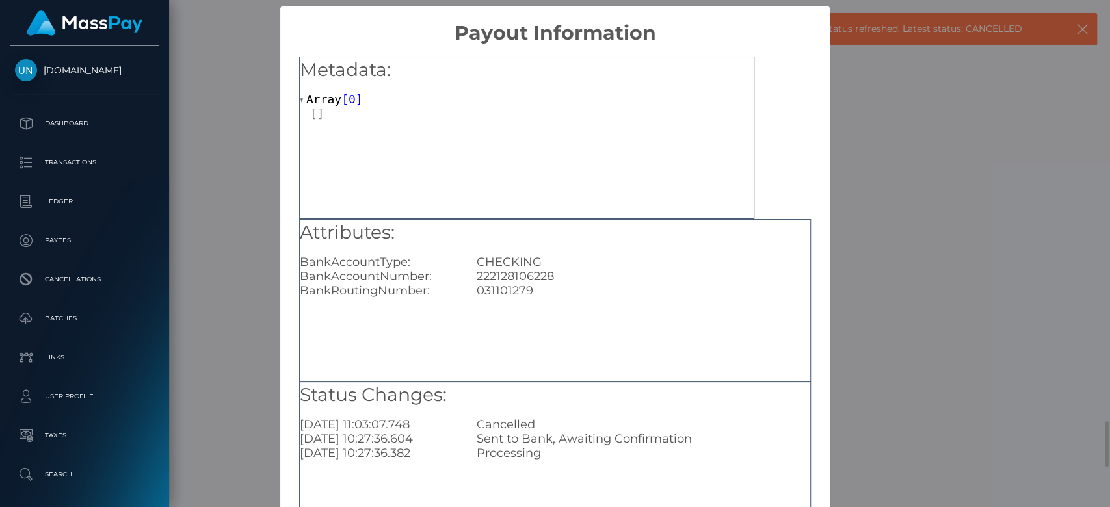
scroll to position [0, 0]
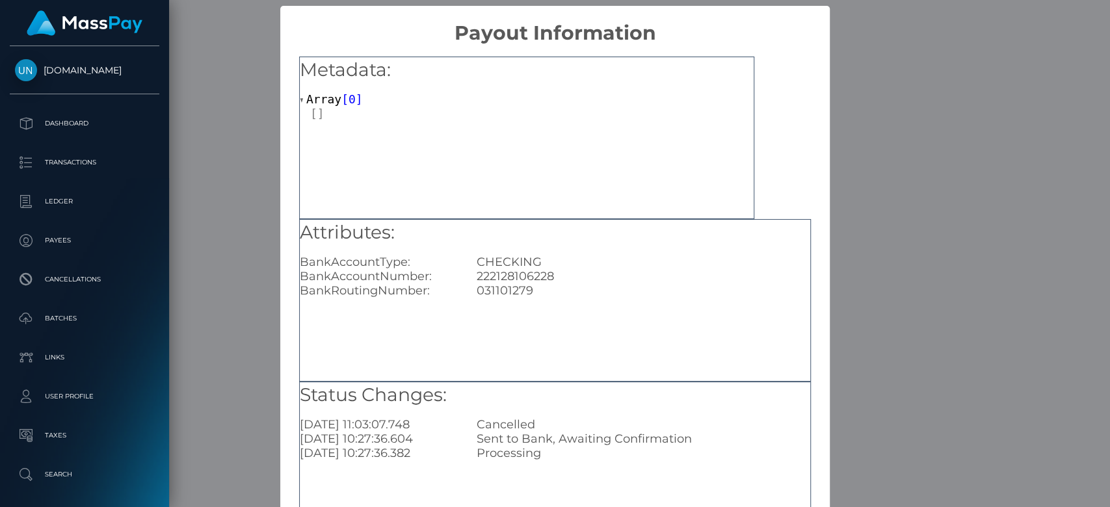
click at [894, 223] on div "× Payout Information Metadata: Array [ 0 ] Attributes: BankAccountType: CHECKIN…" at bounding box center [555, 253] width 1110 height 507
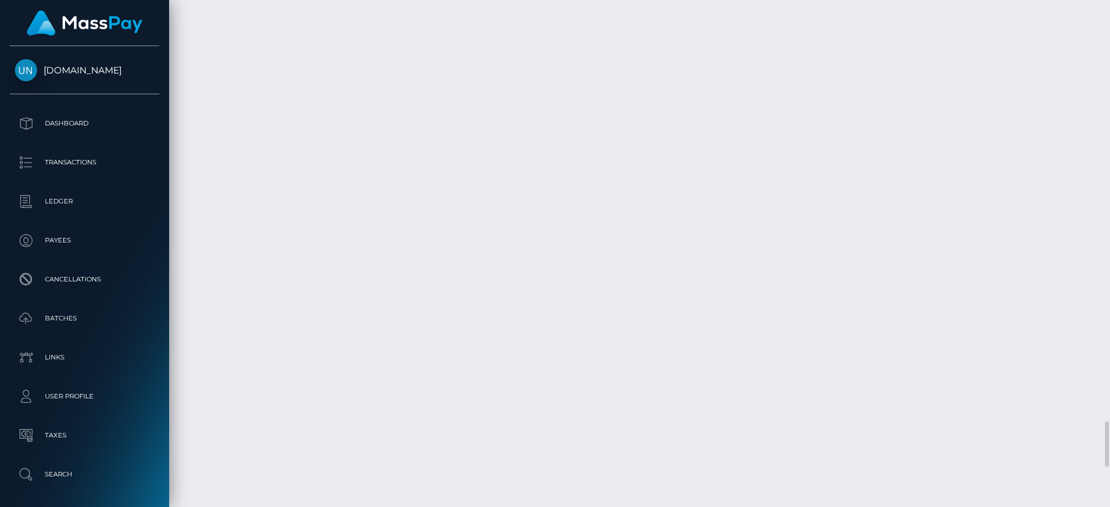
scroll to position [156, 288]
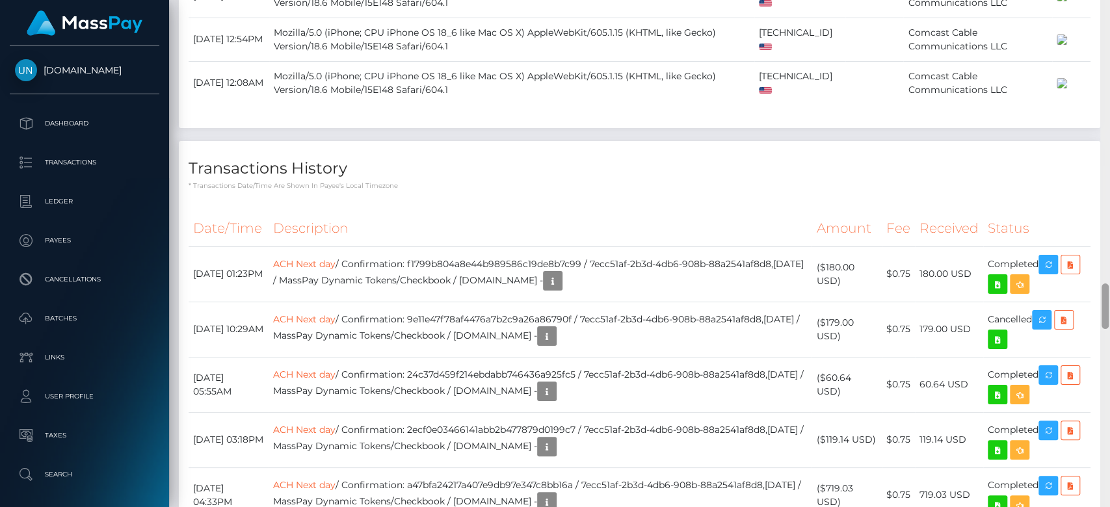
click at [1103, 39] on div at bounding box center [1106, 254] width 10 height 508
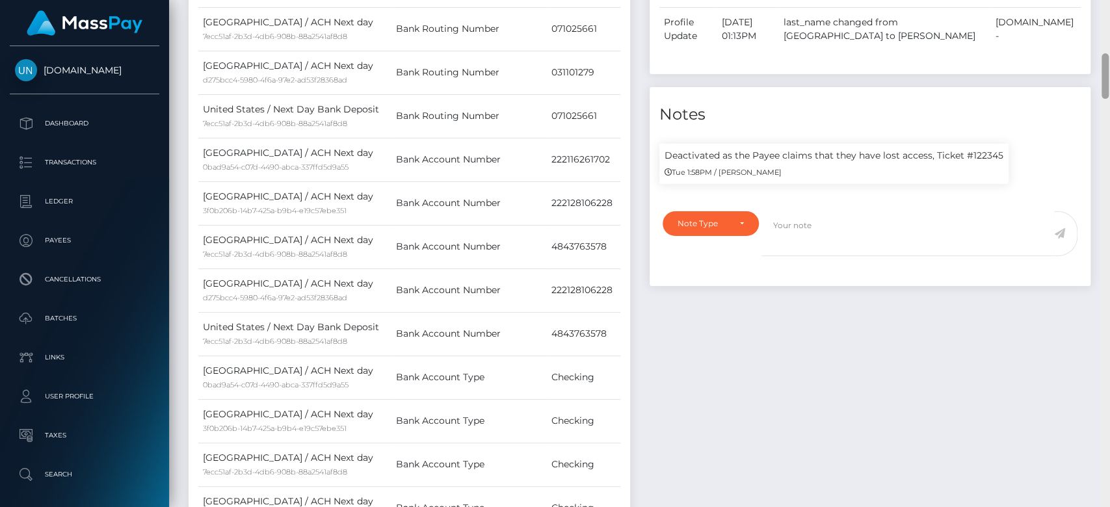
click at [1103, 39] on div at bounding box center [1106, 254] width 10 height 508
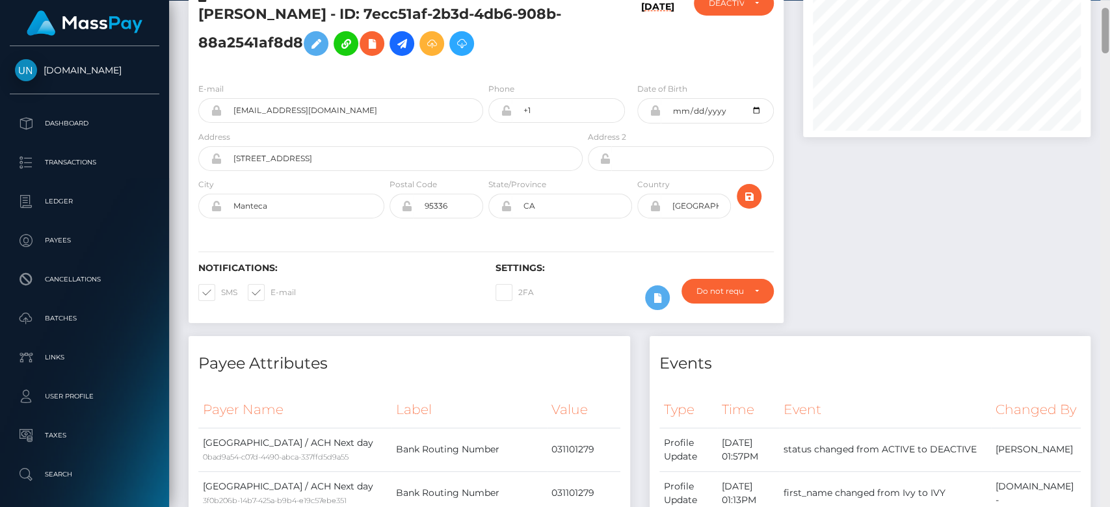
click at [1103, 39] on div at bounding box center [1106, 254] width 10 height 508
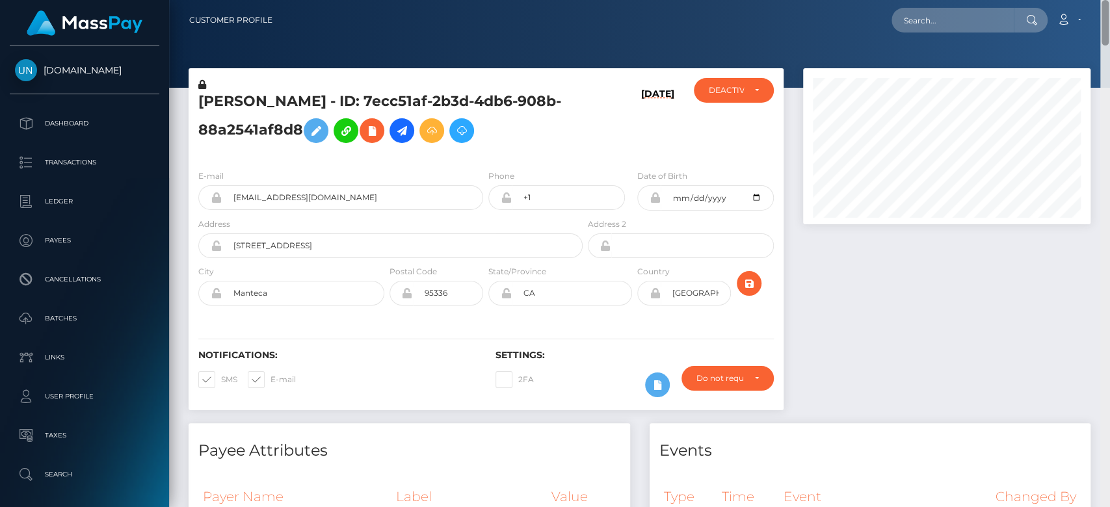
drag, startPoint x: 1103, startPoint y: 39, endPoint x: 1104, endPoint y: -10, distance: 49.4
click at [1104, 0] on html "Unlockt.me Dashboard Transactions Ledger Payees Cancellations" at bounding box center [555, 253] width 1110 height 507
paste input "820153cf-e536-453a-9e15-5d7387bfa310"
click at [987, 22] on input "820153cf-e536-453a-9e15-5d7387bfa310" at bounding box center [953, 20] width 122 height 25
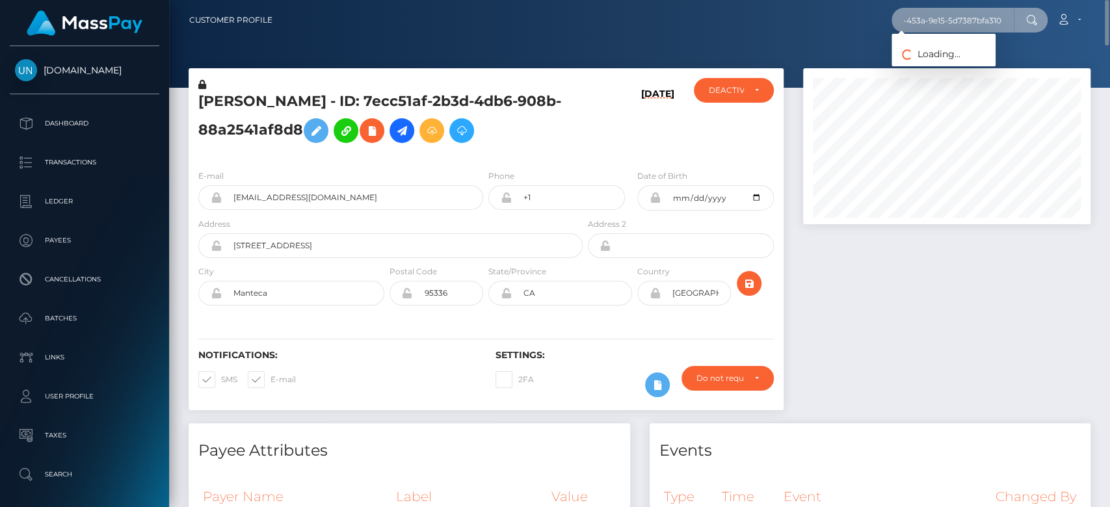
type input "820153cf-e536-453a-9e15-5d7387bfa310"
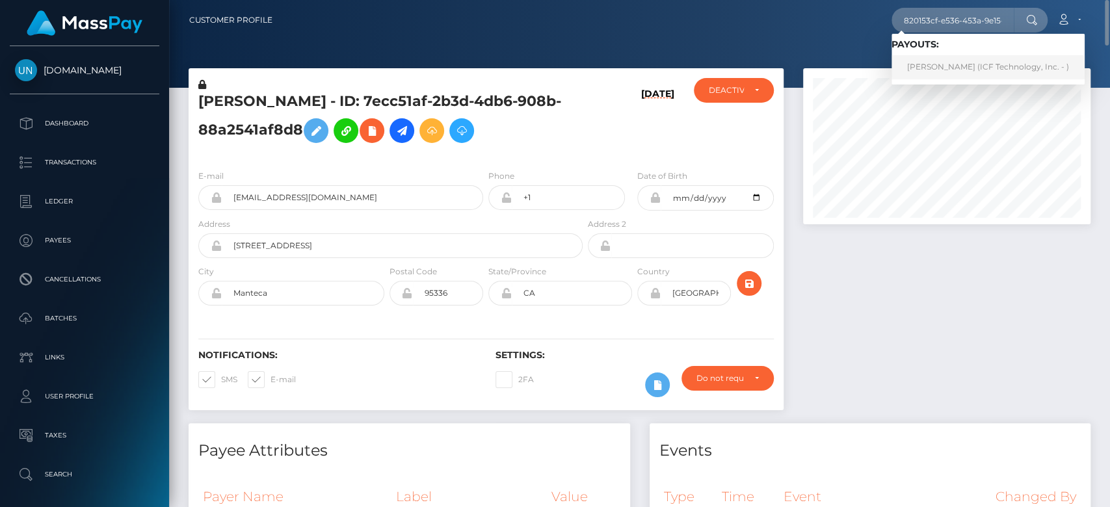
click at [947, 69] on link "Madeline Kaye Cullen (ICF Technology, Inc. - )" at bounding box center [988, 67] width 193 height 24
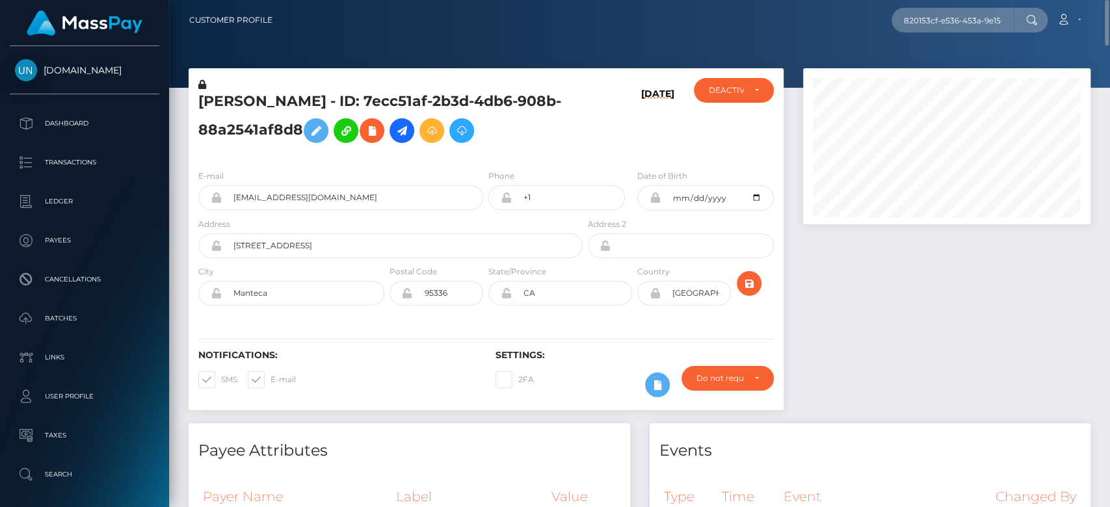
click at [917, 394] on div at bounding box center [947, 245] width 307 height 355
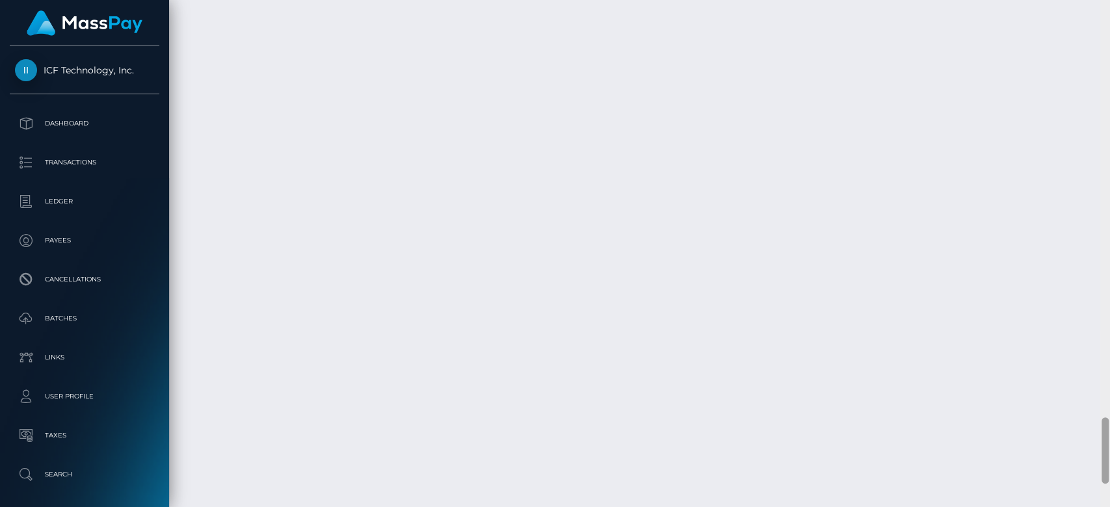
scroll to position [3308, 0]
drag, startPoint x: 1105, startPoint y: 223, endPoint x: 1109, endPoint y: 467, distance: 244.0
click at [1109, 467] on div at bounding box center [1106, 254] width 10 height 508
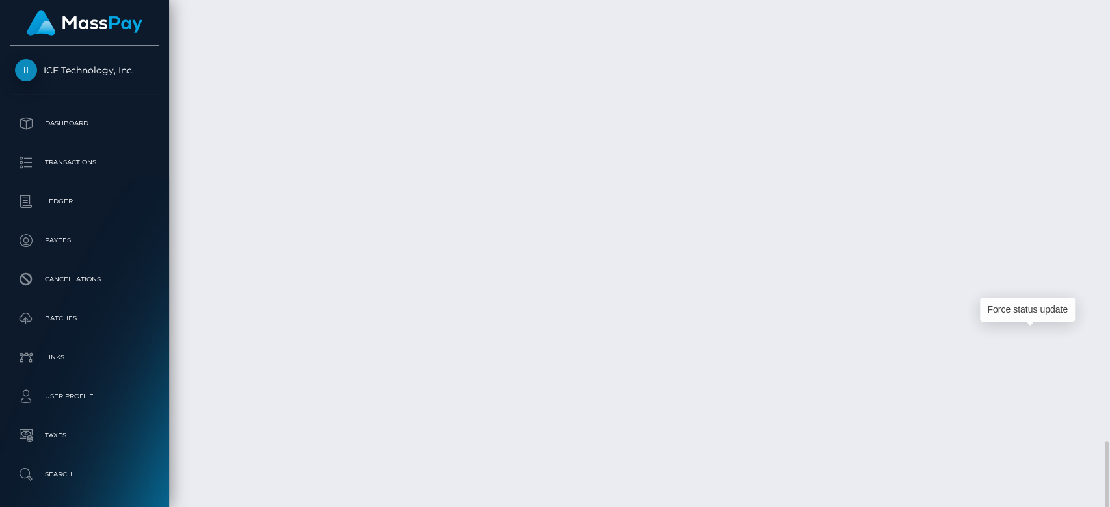
click at [1106, 67] on div at bounding box center [1106, 254] width 10 height 508
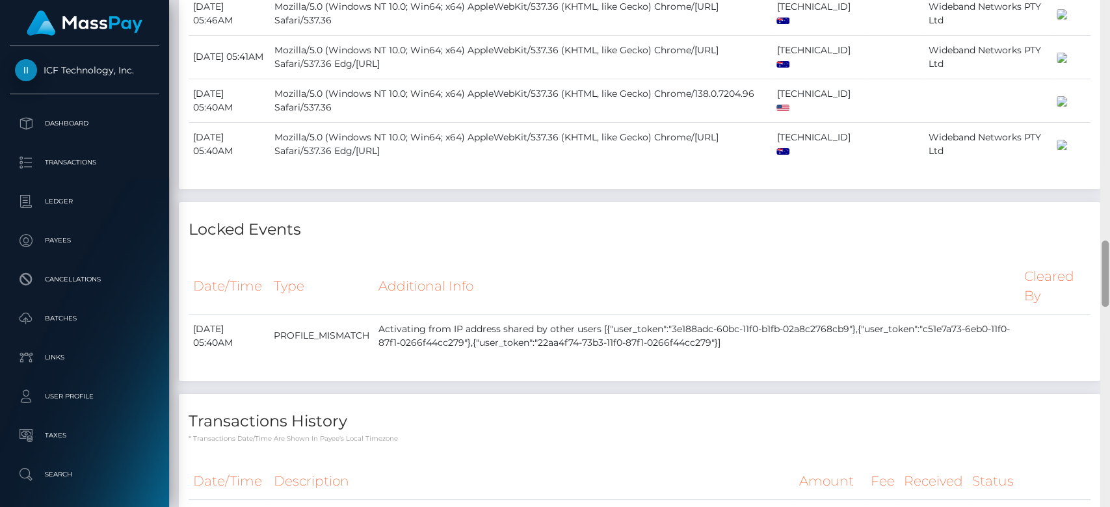
click at [1106, 67] on div at bounding box center [1106, 254] width 10 height 508
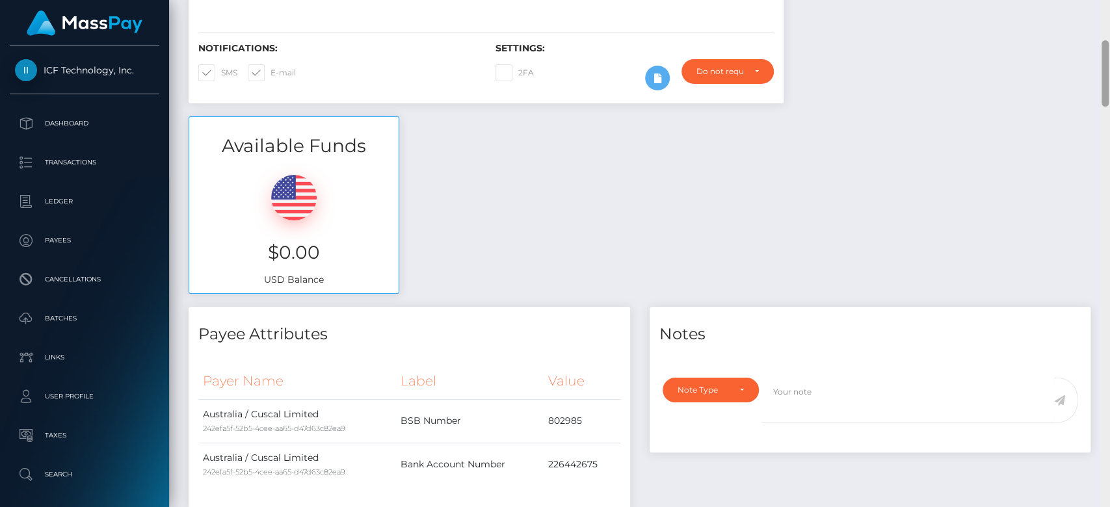
click at [1106, 67] on div at bounding box center [1106, 254] width 10 height 508
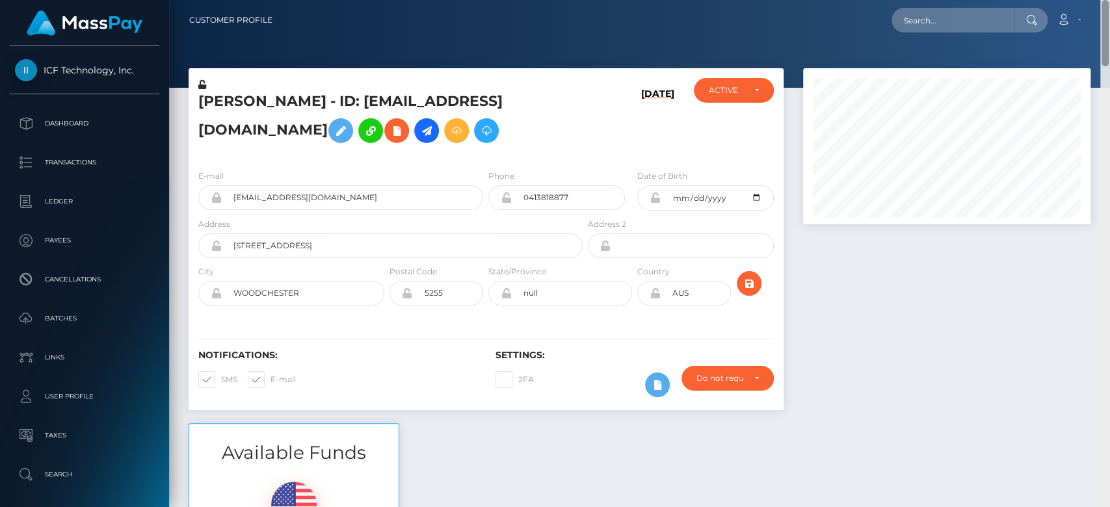
drag, startPoint x: 1106, startPoint y: 67, endPoint x: 1109, endPoint y: -4, distance: 71.0
click at [1109, 0] on html "ICF Technology, Inc. Dashboard Transactions Ledger Payees Batches" at bounding box center [555, 253] width 1110 height 507
click at [987, 27] on input "text" at bounding box center [953, 20] width 122 height 25
paste input "68939d3a1811c"
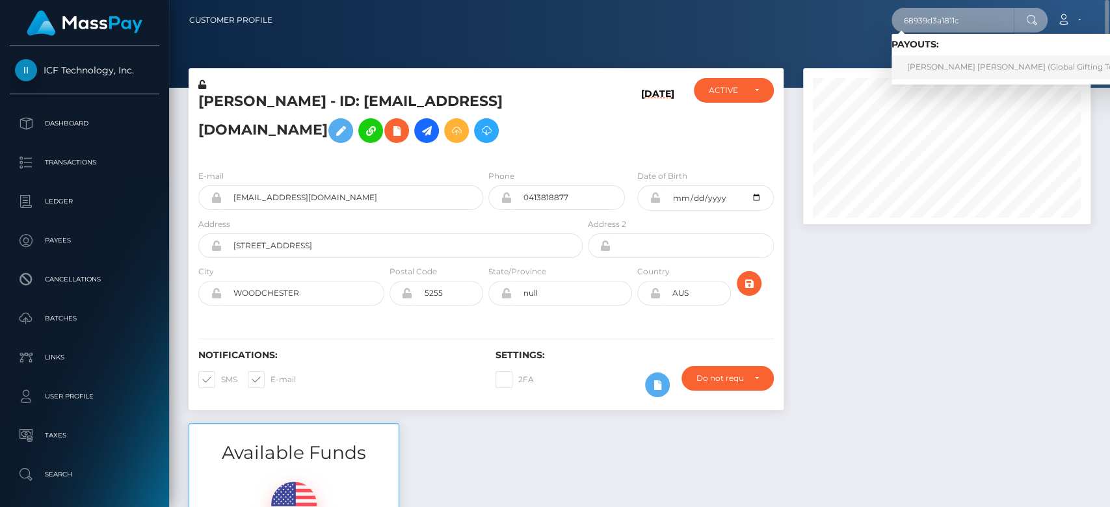
type input "68939d3a1811c"
click at [934, 56] on link "RODRIGO ALEJANDRO VILLICANA PEREZ (Global Gifting Technologies Inc - Throne)" at bounding box center [1058, 67] width 332 height 24
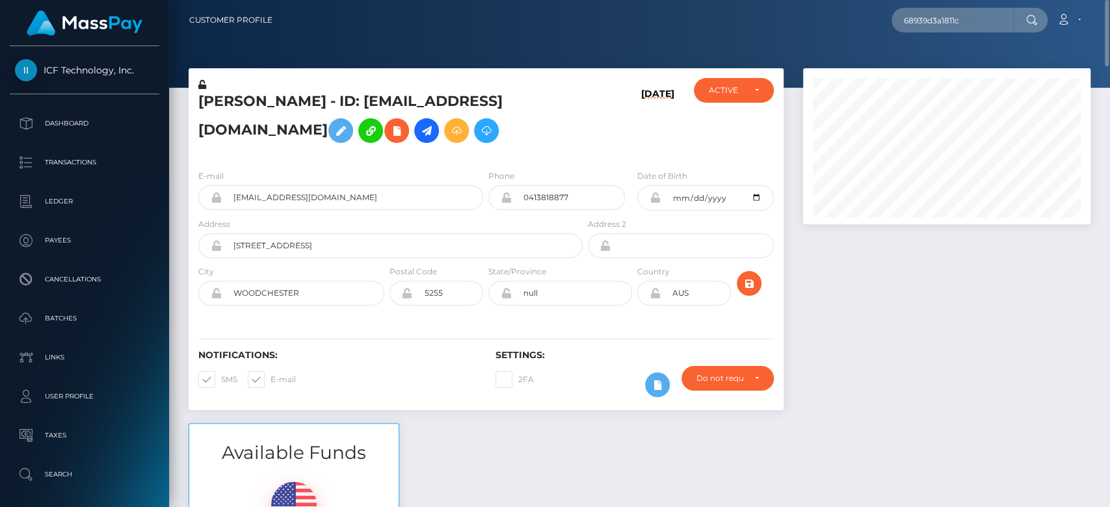
click at [857, 327] on div at bounding box center [947, 245] width 307 height 355
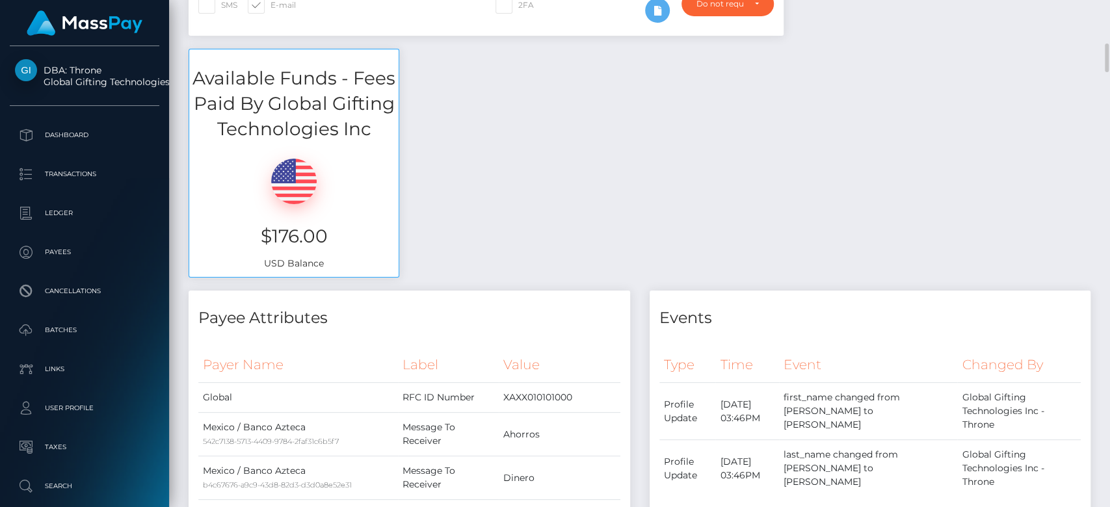
scroll to position [472, 0]
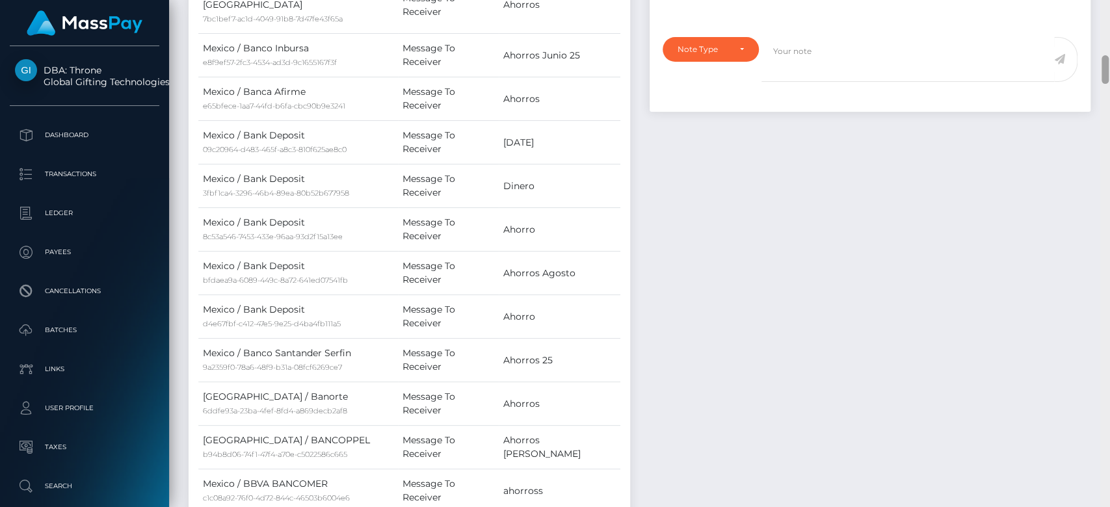
click at [1109, 226] on div at bounding box center [1106, 254] width 10 height 508
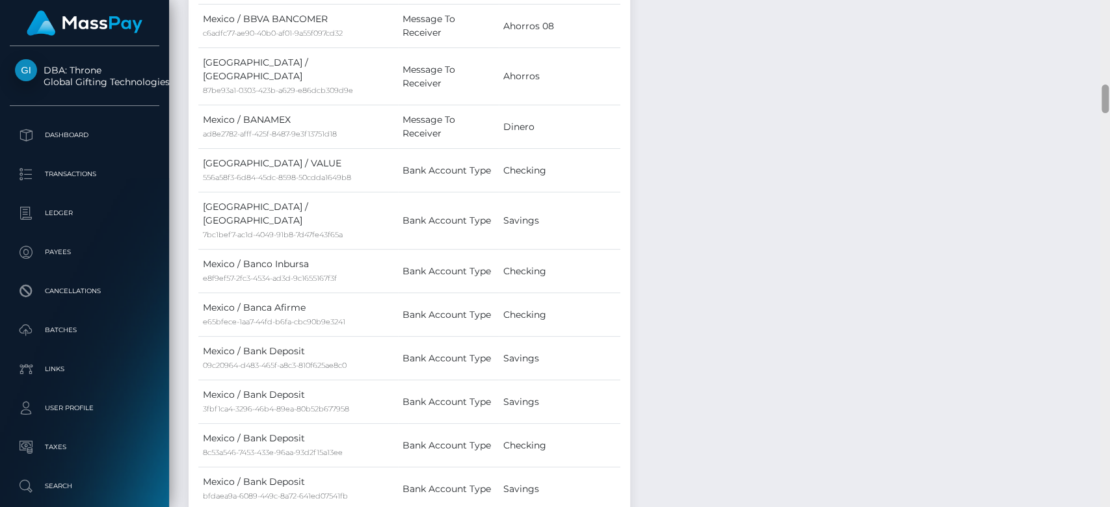
click at [1109, 226] on div at bounding box center [1106, 254] width 10 height 508
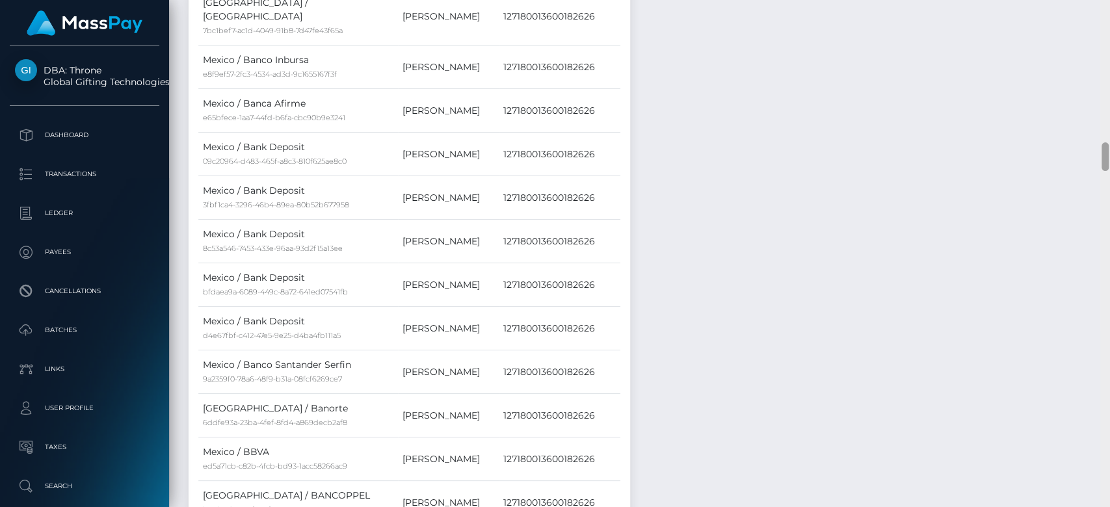
click at [1109, 226] on div at bounding box center [1106, 254] width 10 height 508
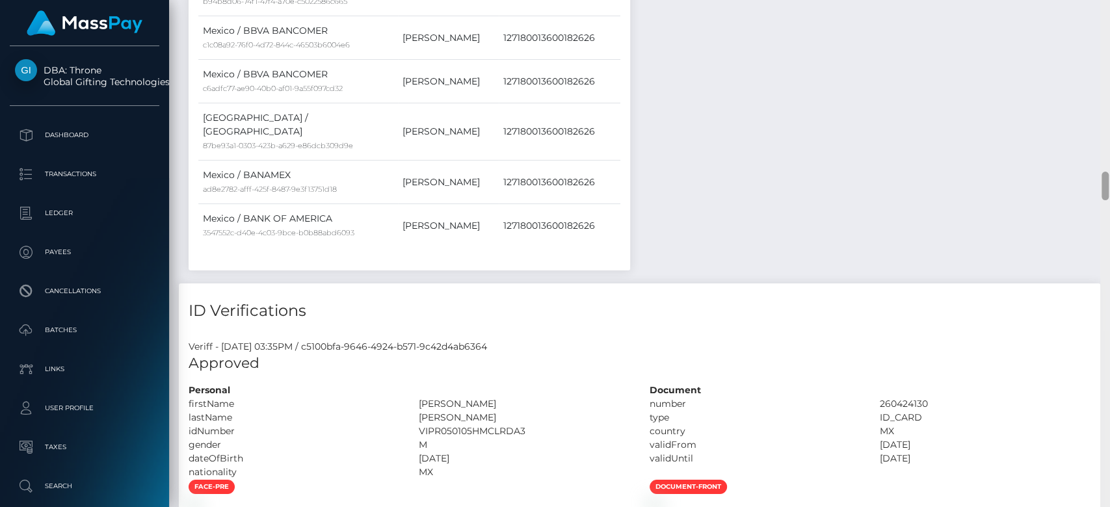
click at [1109, 226] on div at bounding box center [1106, 254] width 10 height 508
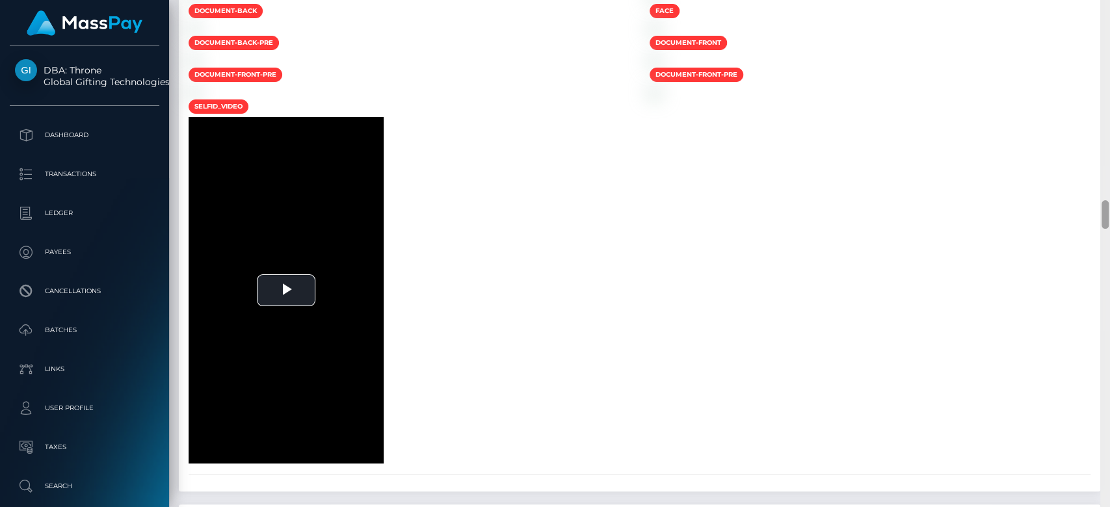
drag, startPoint x: 1109, startPoint y: 226, endPoint x: 1103, endPoint y: 214, distance: 13.7
click at [1103, 214] on div at bounding box center [1106, 254] width 10 height 508
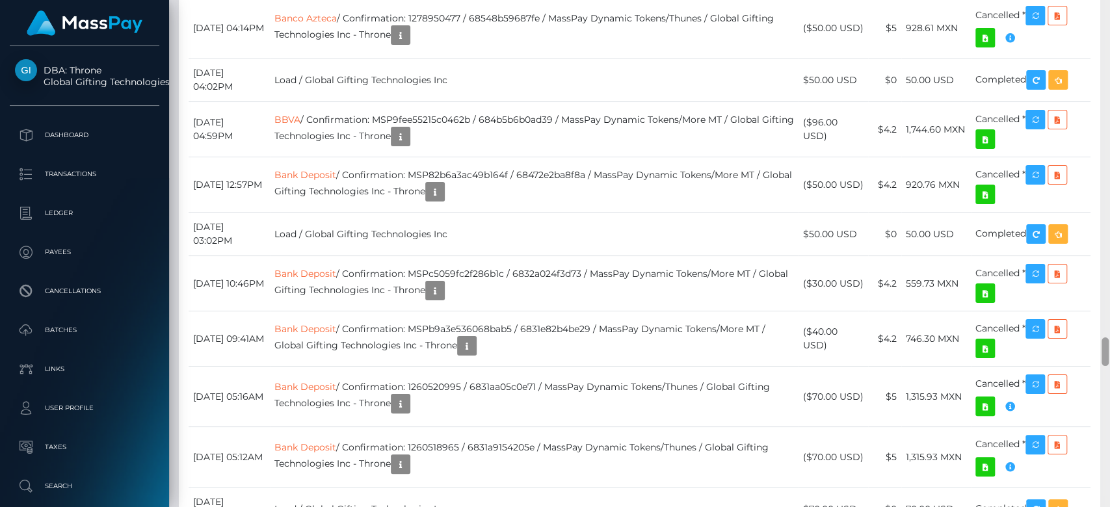
scroll to position [5975, 0]
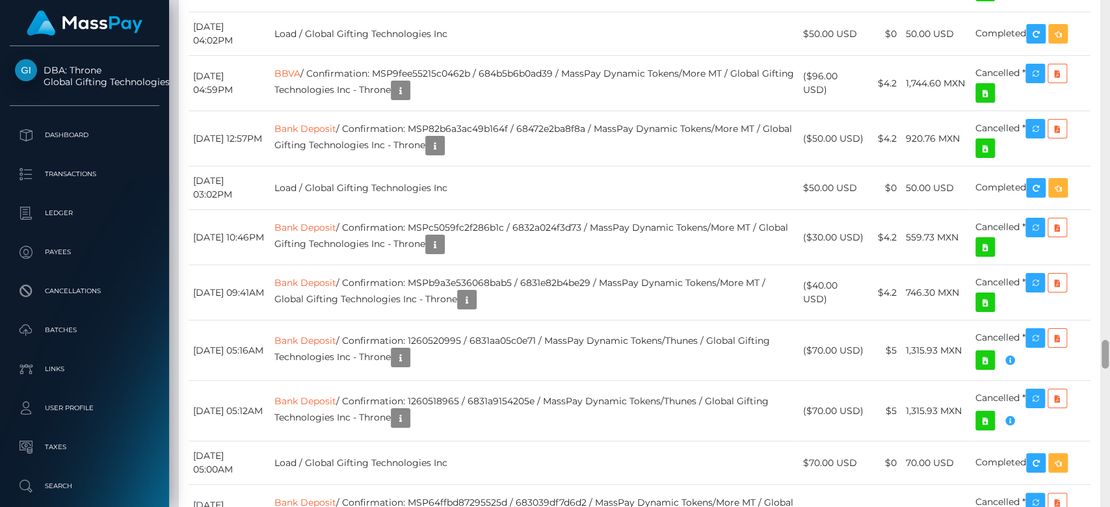
drag, startPoint x: 1103, startPoint y: 214, endPoint x: 1098, endPoint y: 354, distance: 140.0
click at [1098, 354] on div "Customer Profile Loading... Loading..." at bounding box center [639, 253] width 941 height 507
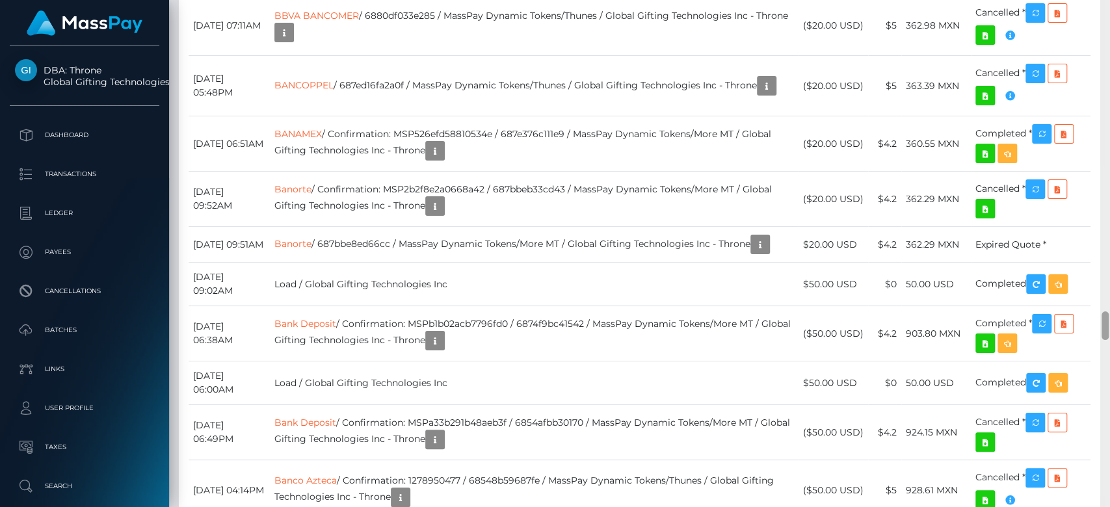
click at [1107, 62] on div at bounding box center [1106, 254] width 10 height 508
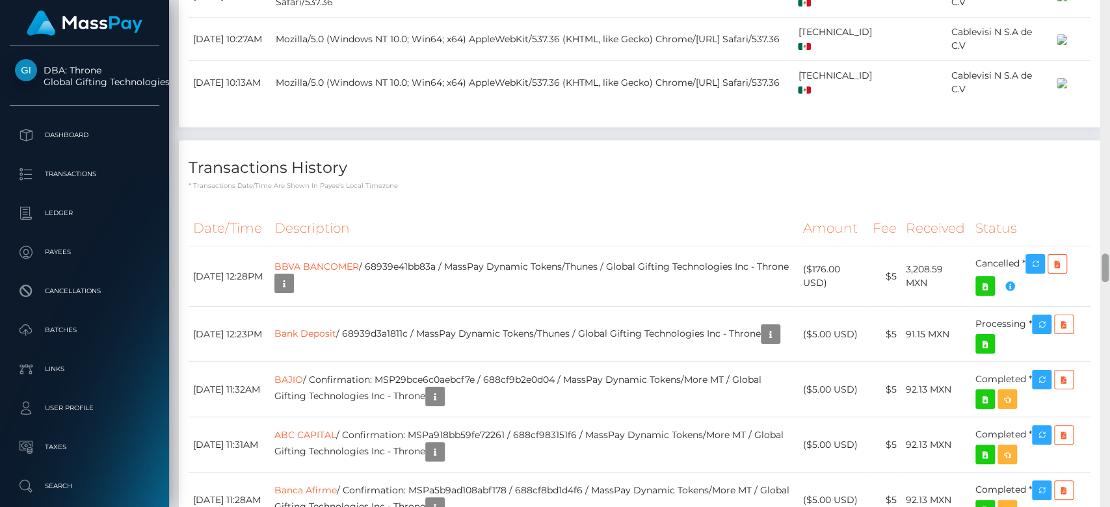
click at [1107, 62] on div at bounding box center [1106, 254] width 10 height 508
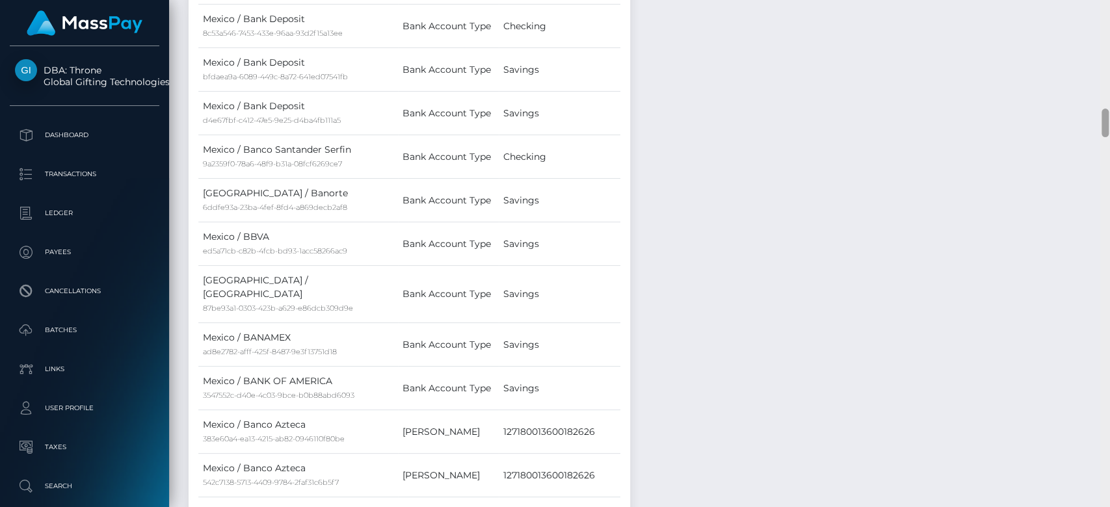
click at [1107, 62] on div at bounding box center [1106, 254] width 10 height 508
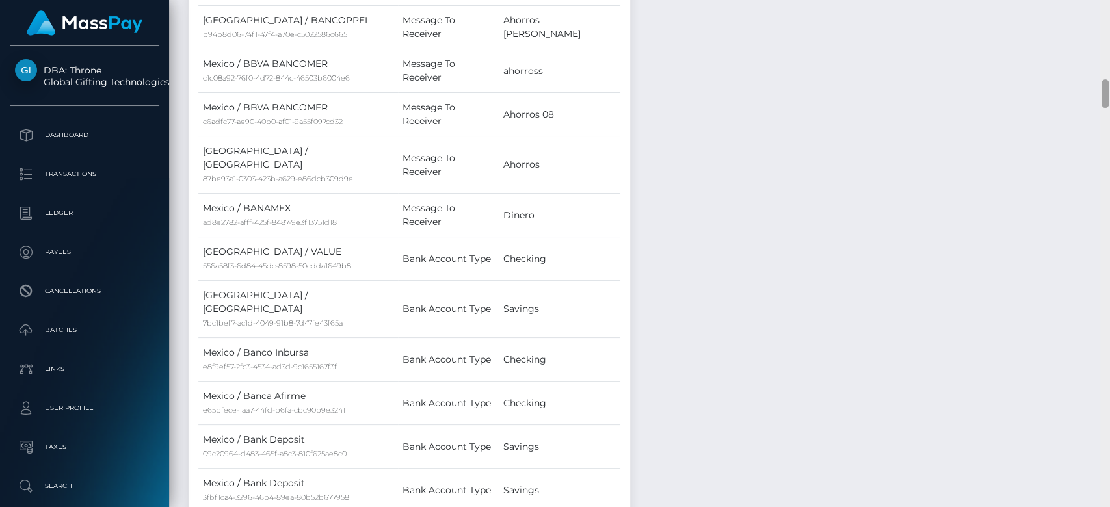
click at [1107, 62] on div at bounding box center [1106, 254] width 10 height 508
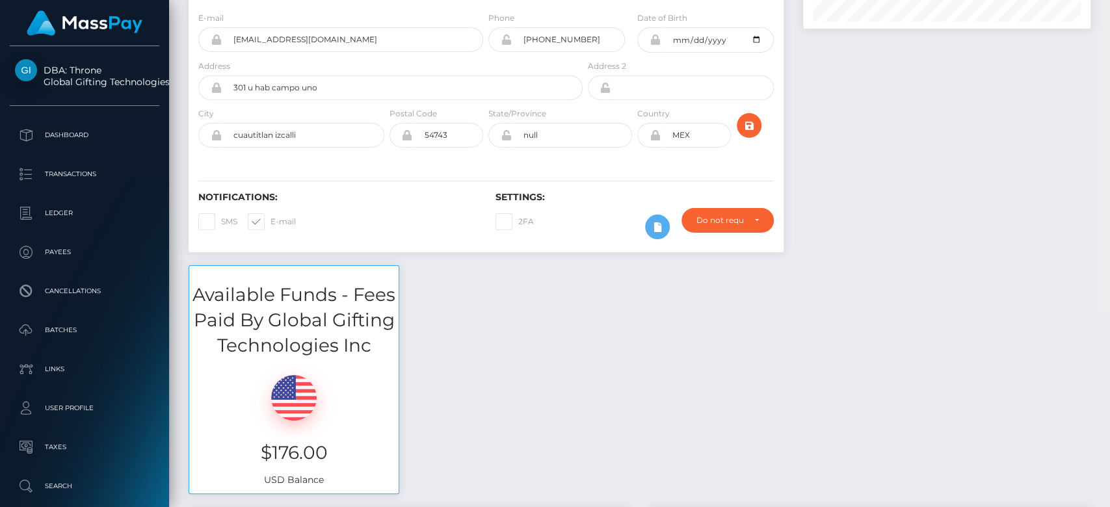
scroll to position [0, 0]
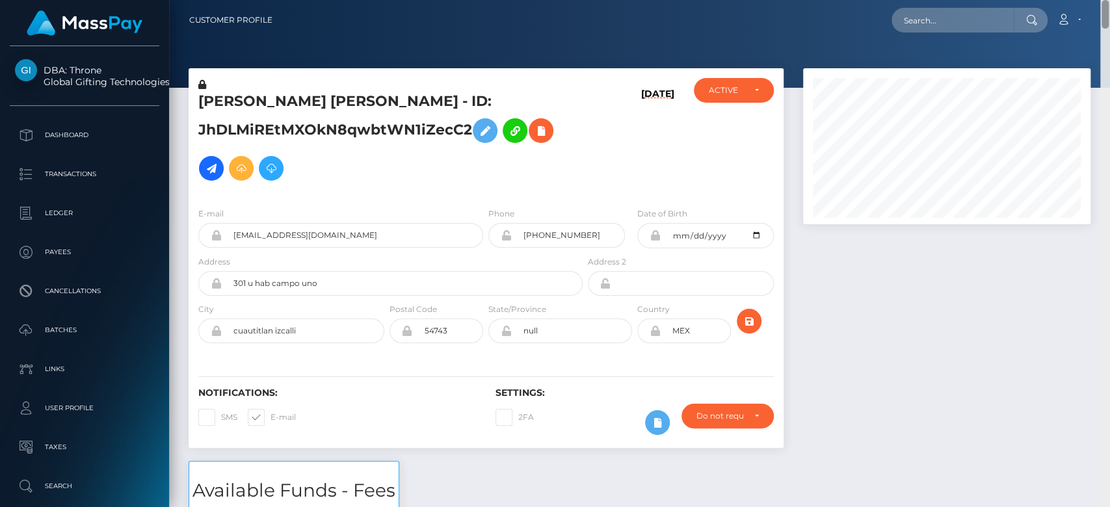
drag, startPoint x: 1106, startPoint y: 62, endPoint x: 1099, endPoint y: -18, distance: 80.3
click at [1099, 0] on html "DBA: Throne Global Gifting Technologies Inc Dashboard Transactions Ledger Payee…" at bounding box center [555, 253] width 1110 height 507
click at [958, 24] on input "text" at bounding box center [953, 20] width 122 height 25
paste input "[EMAIL_ADDRESS][DOMAIN_NAME]"
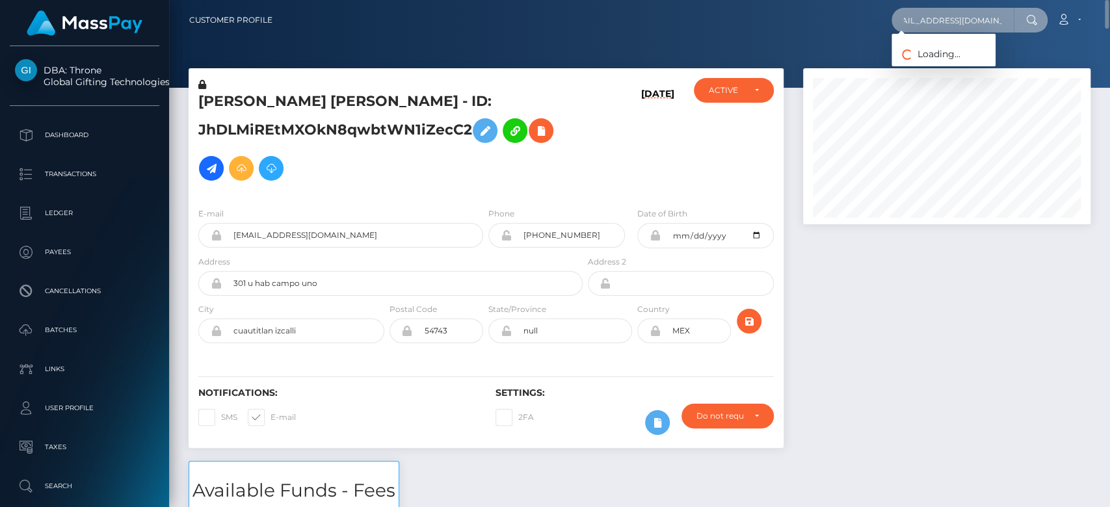
type input "[EMAIL_ADDRESS][DOMAIN_NAME]"
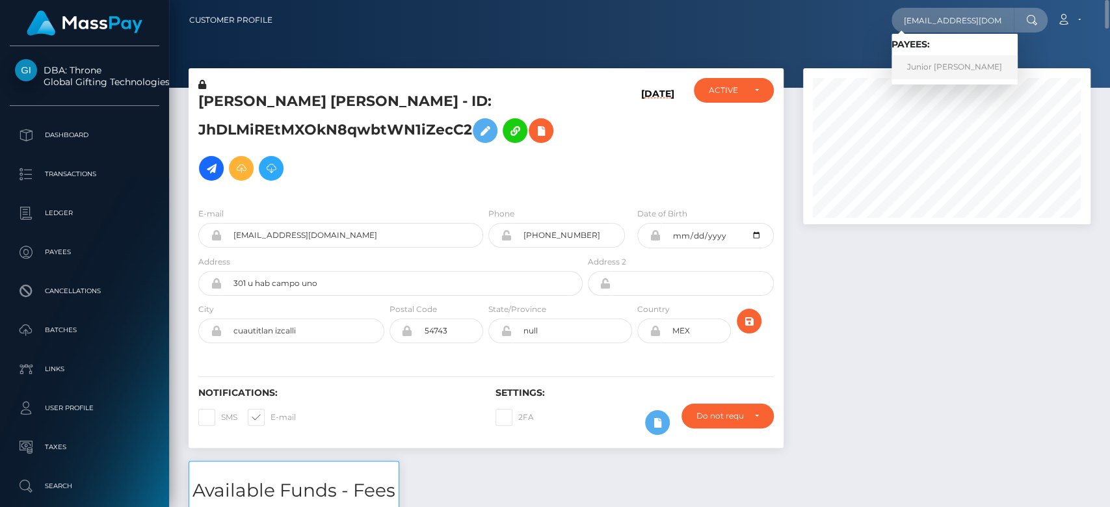
click at [948, 62] on link "Junior Fernando Caro" at bounding box center [955, 67] width 126 height 24
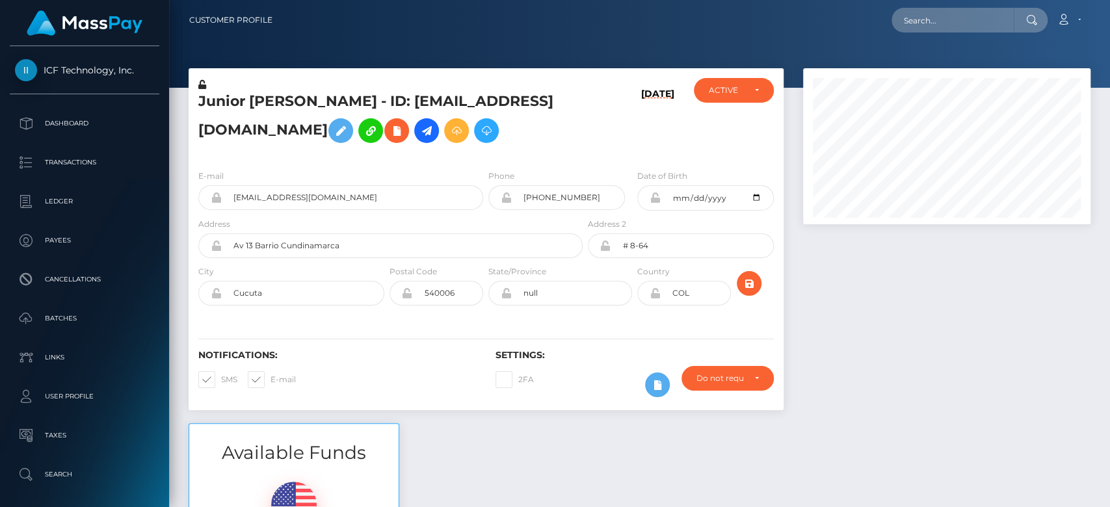
scroll to position [156, 288]
click at [870, 418] on div at bounding box center [947, 245] width 307 height 355
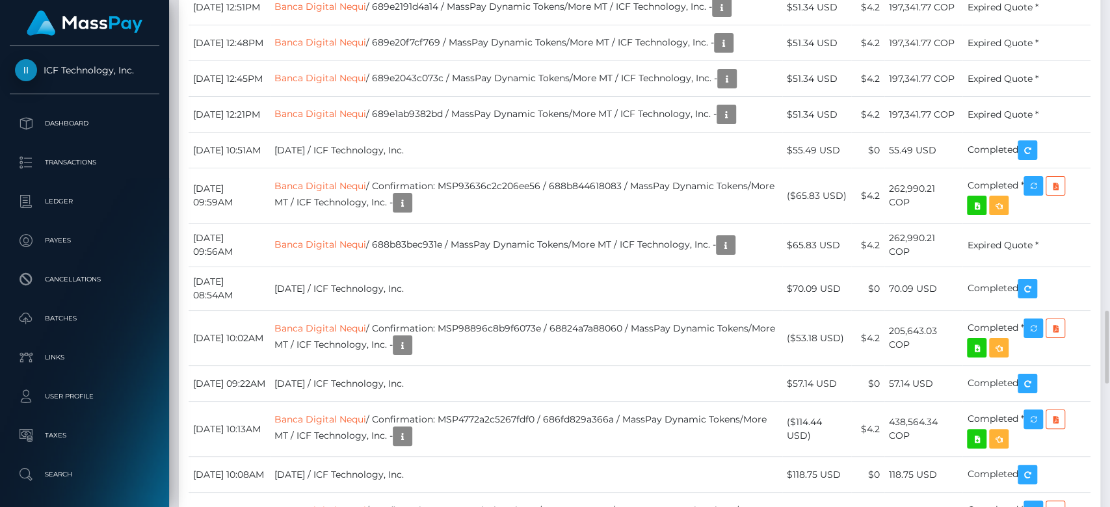
scroll to position [2024, 0]
